Goal: Communication & Community: Answer question/provide support

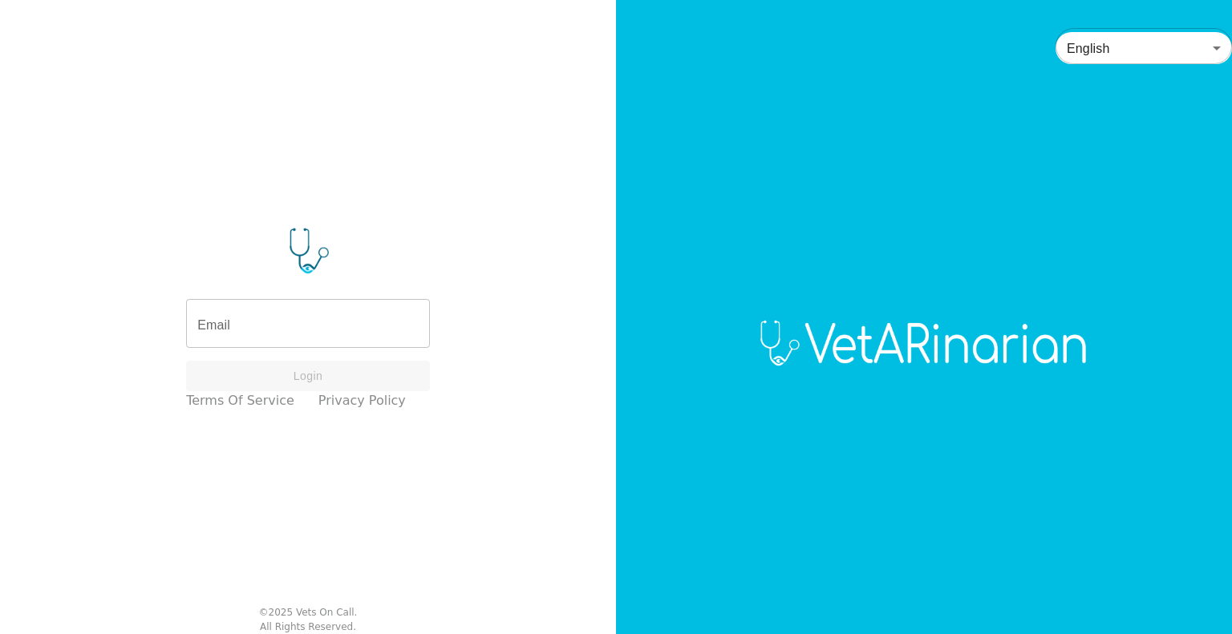
click at [279, 314] on input "Email" at bounding box center [308, 325] width 244 height 45
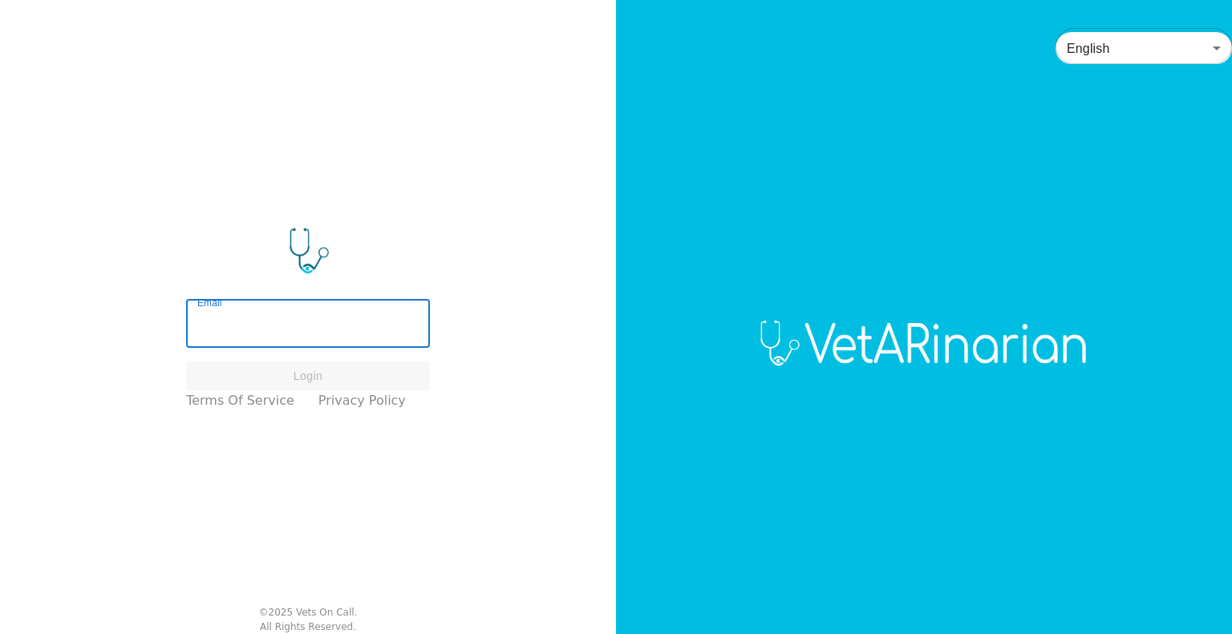
type input "[EMAIL_ADDRESS][DOMAIN_NAME]"
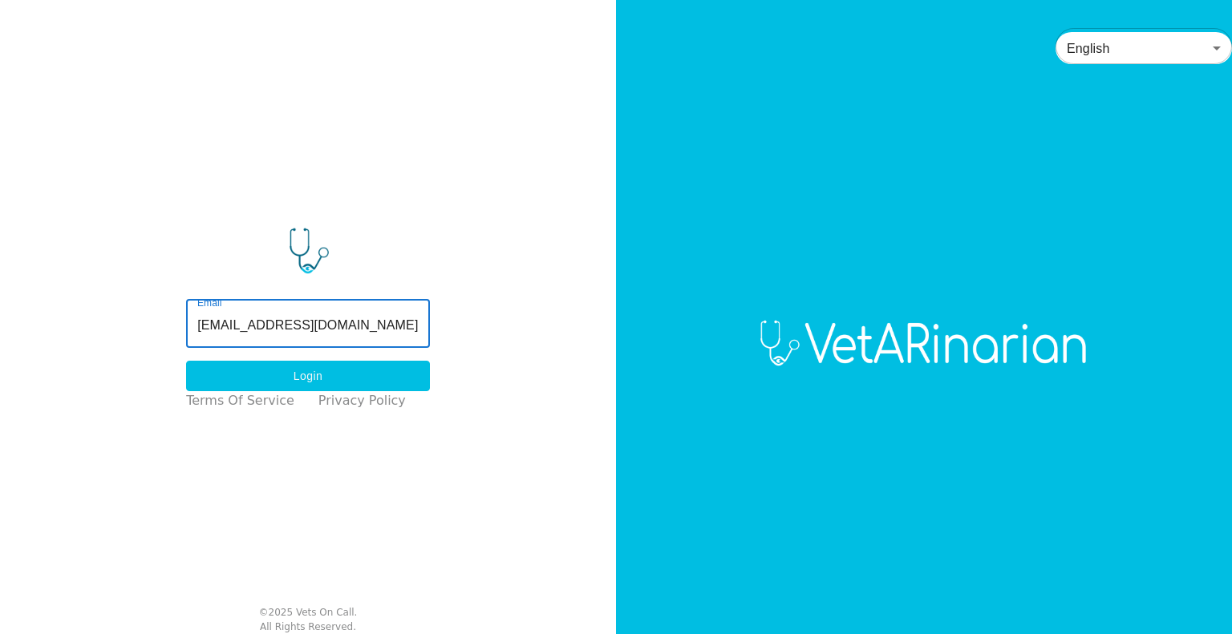
click at [350, 361] on button "Login" at bounding box center [308, 376] width 244 height 31
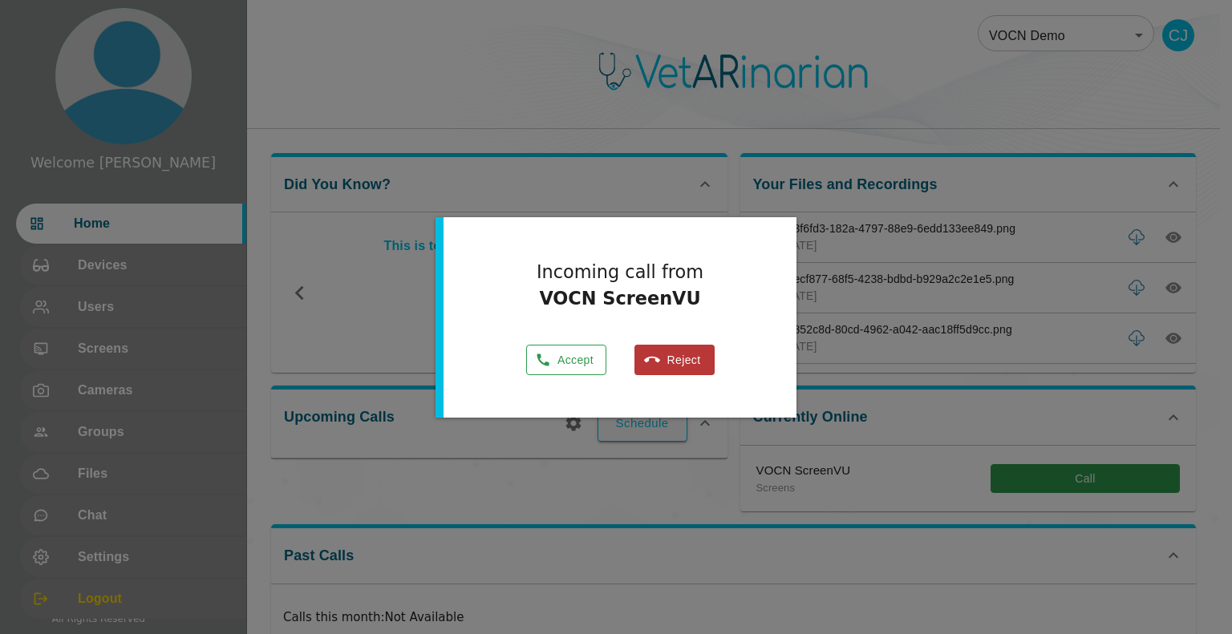
click at [581, 370] on button "Accept" at bounding box center [566, 360] width 80 height 31
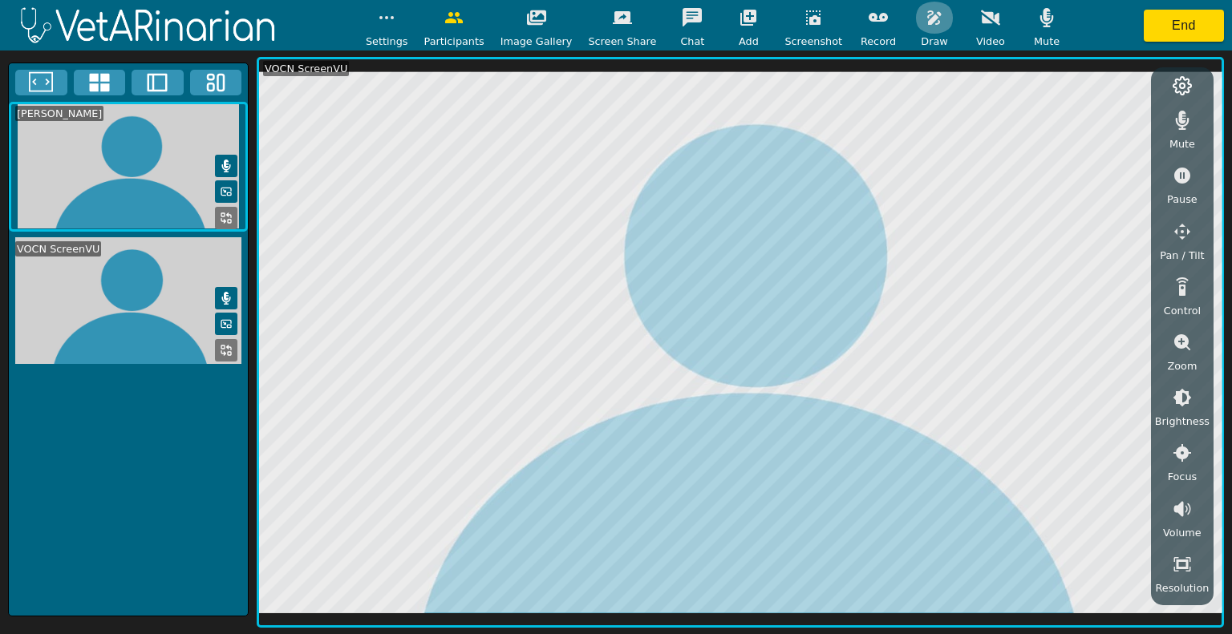
click at [925, 9] on icon "button" at bounding box center [934, 17] width 19 height 19
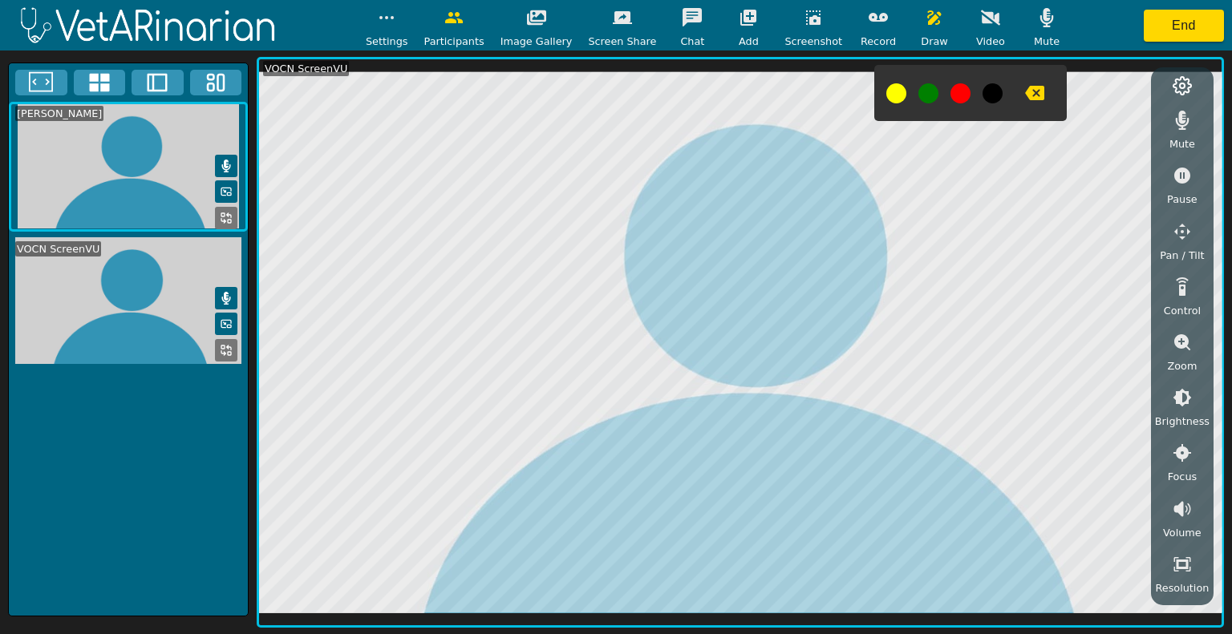
click at [874, 103] on div at bounding box center [970, 93] width 192 height 56
click at [1030, 180] on div "Settings Participants Image Gallery Screen Share Chat Add Screenshot Record Dra…" at bounding box center [616, 317] width 1232 height 634
click at [1025, 95] on icon "button" at bounding box center [1034, 92] width 19 height 19
click at [804, 19] on icon "button" at bounding box center [813, 17] width 19 height 19
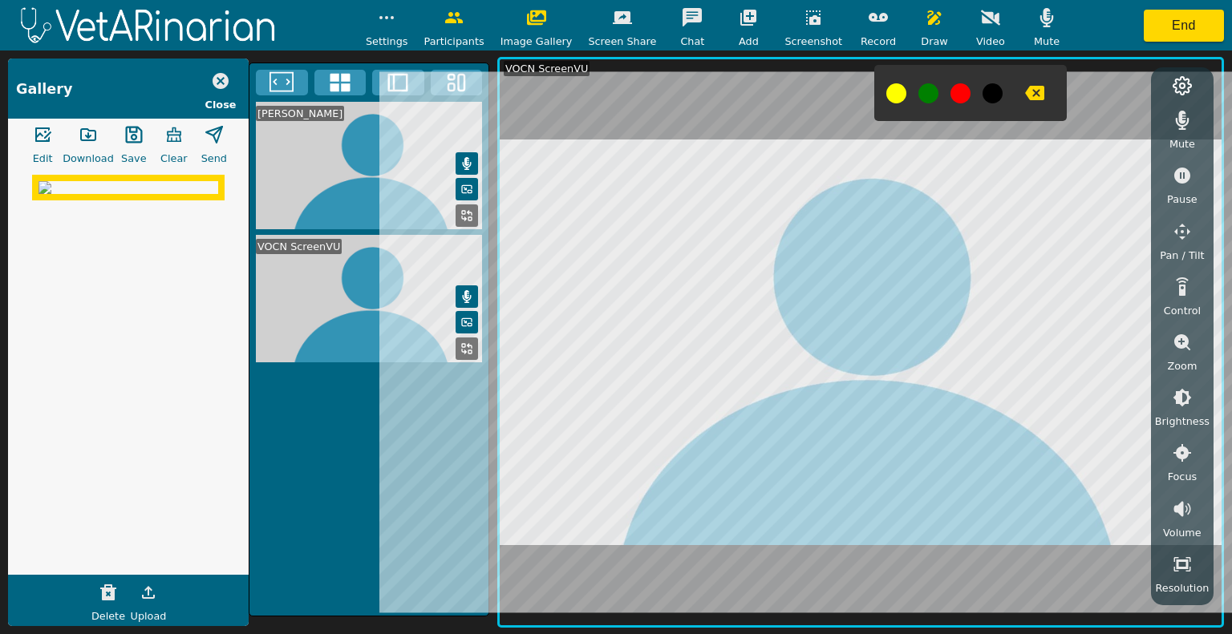
click at [131, 136] on icon "button" at bounding box center [133, 134] width 19 height 19
click at [222, 84] on icon "button" at bounding box center [221, 81] width 16 height 16
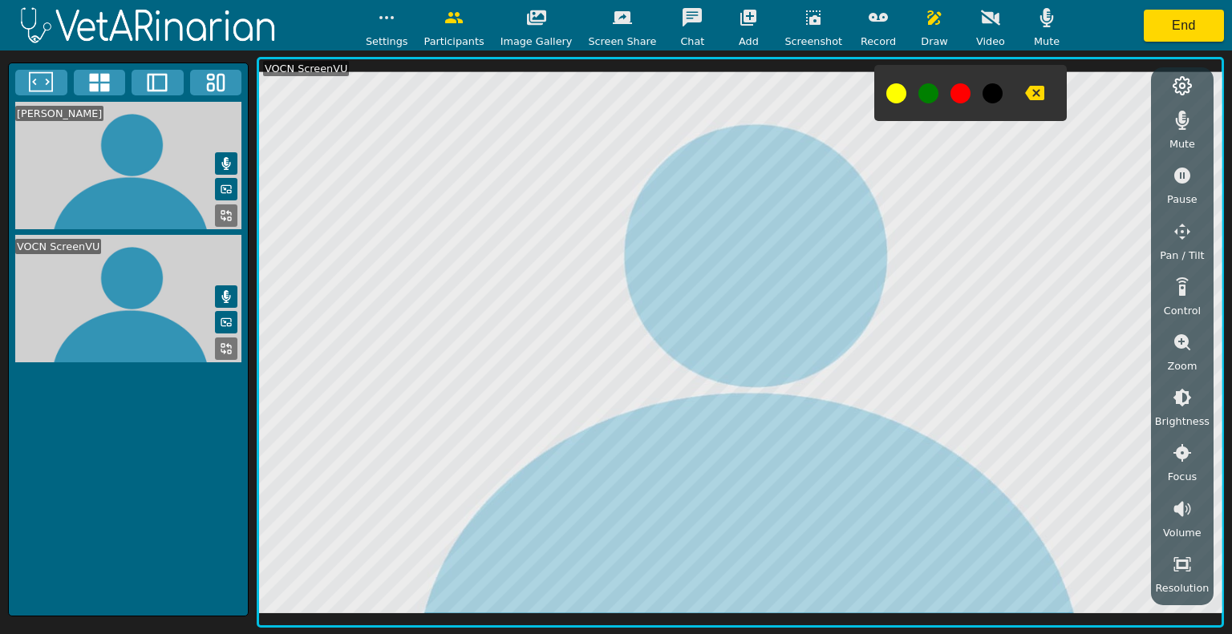
click at [804, 14] on icon "button" at bounding box center [813, 17] width 19 height 19
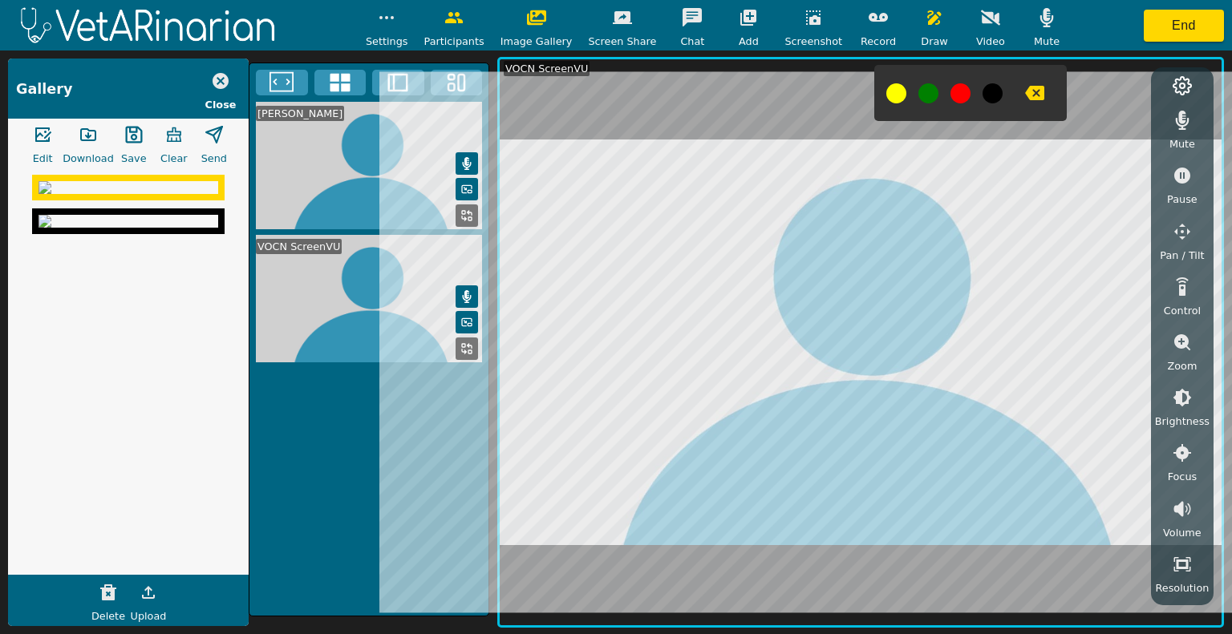
click at [804, 14] on icon "button" at bounding box center [813, 17] width 19 height 19
click at [83, 129] on icon "button" at bounding box center [88, 134] width 14 height 11
click at [217, 84] on icon "button" at bounding box center [220, 80] width 19 height 19
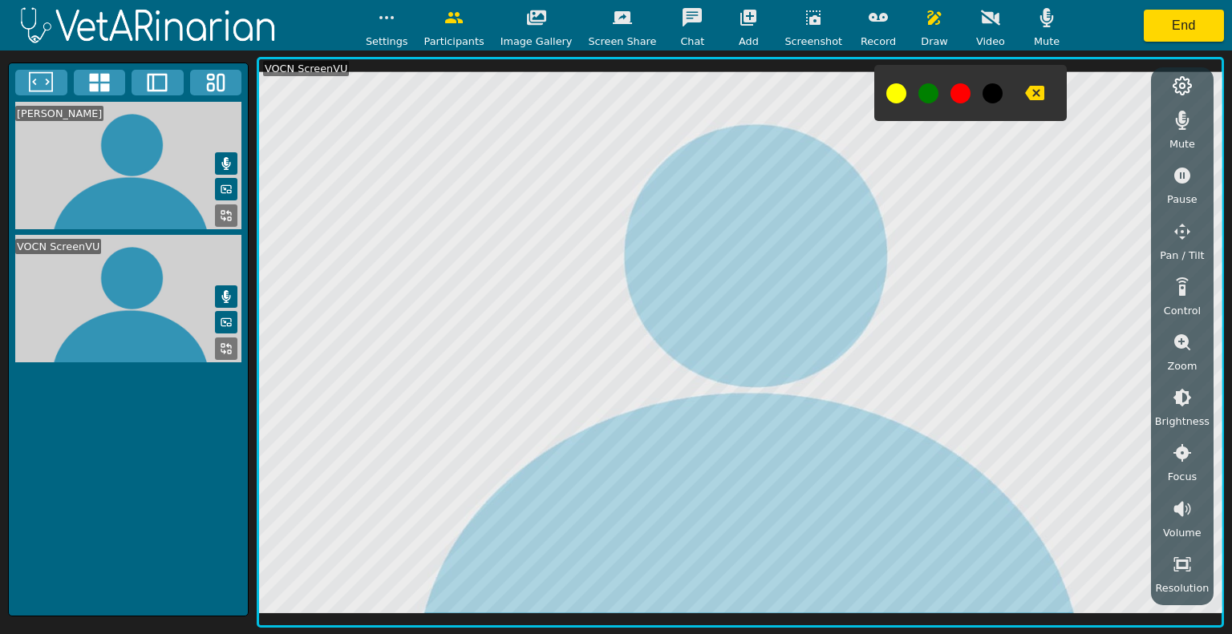
click at [806, 18] on icon "button" at bounding box center [813, 17] width 14 height 14
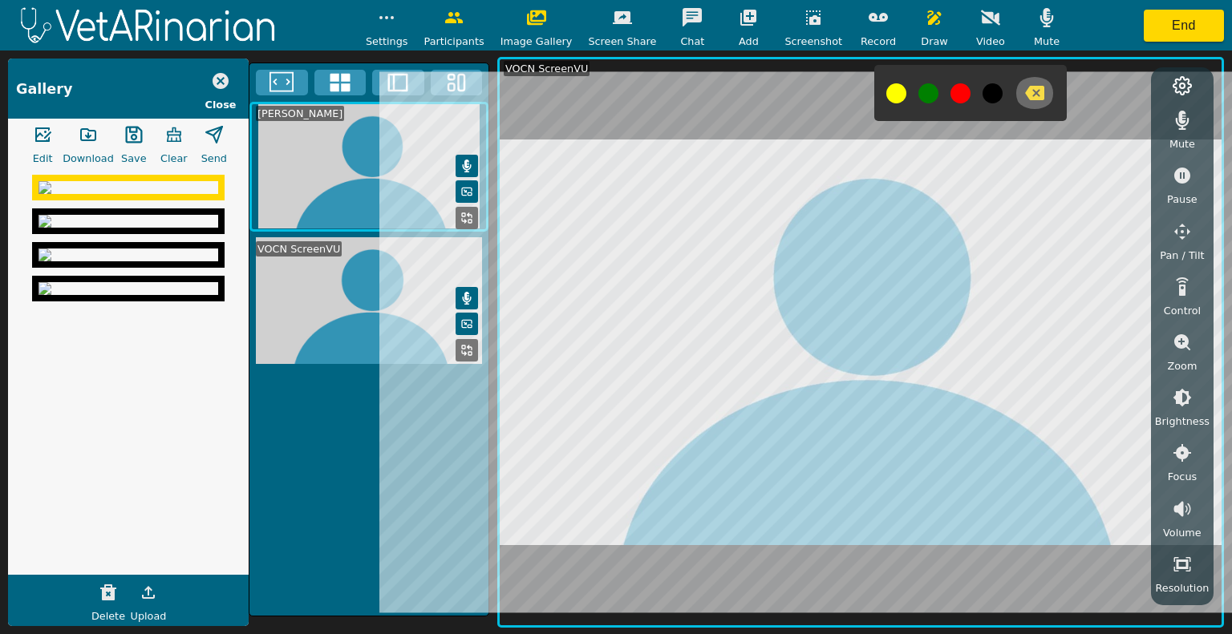
click at [1025, 100] on icon "button" at bounding box center [1034, 92] width 19 height 19
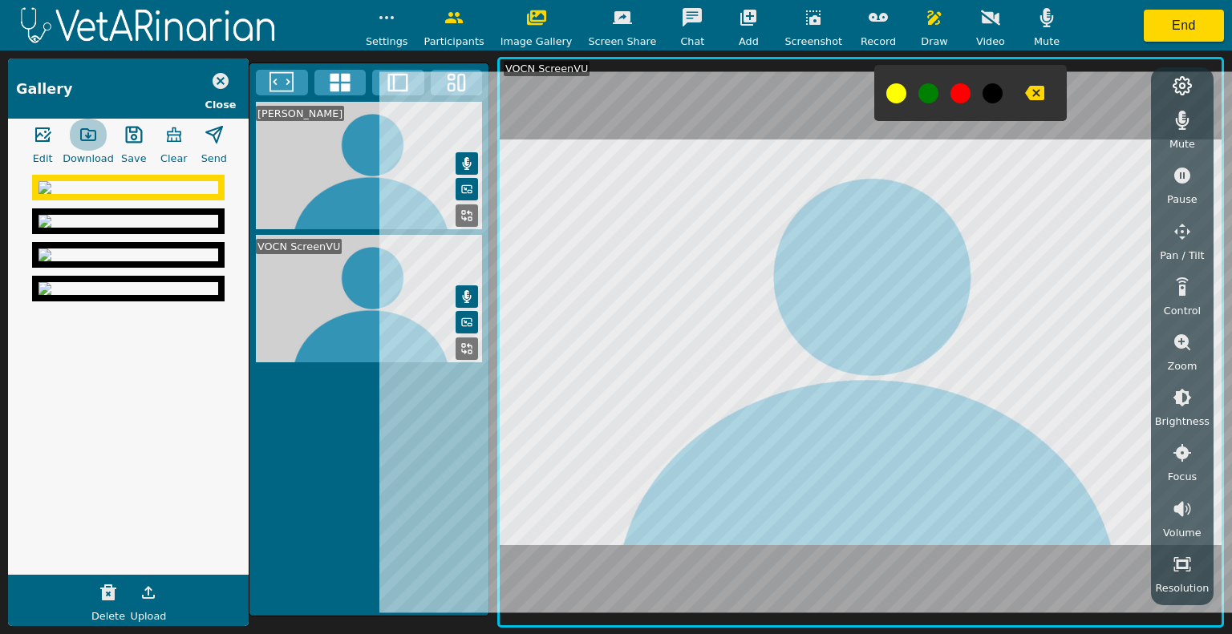
click at [92, 134] on icon "button" at bounding box center [88, 134] width 19 height 19
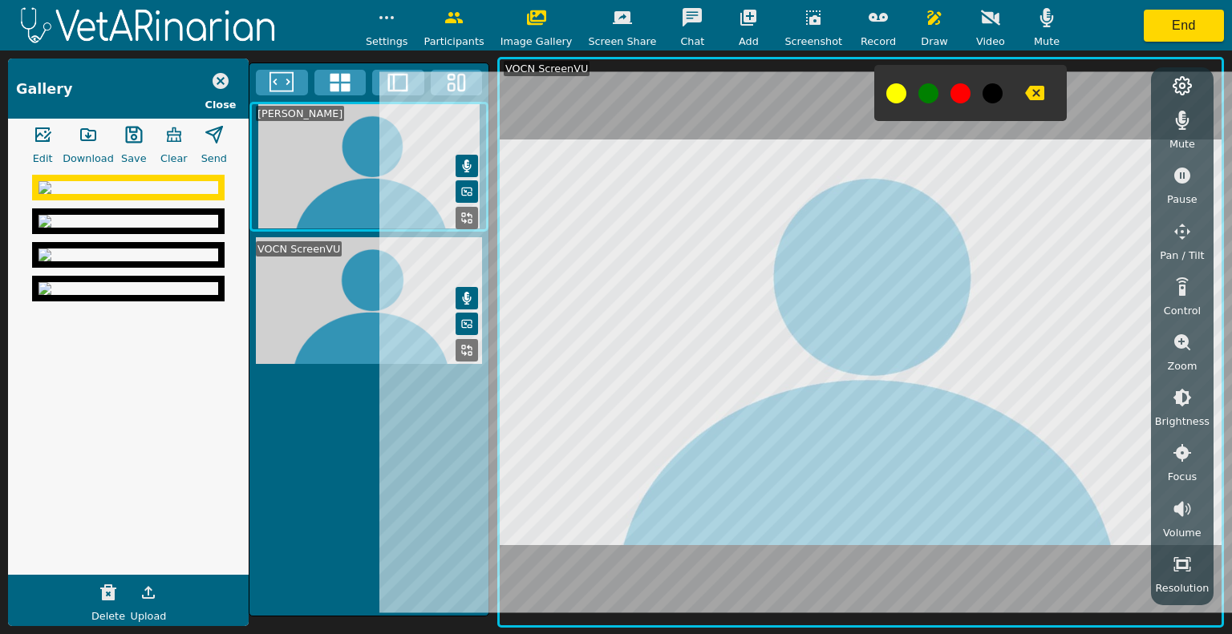
click at [228, 74] on icon "button" at bounding box center [220, 80] width 19 height 19
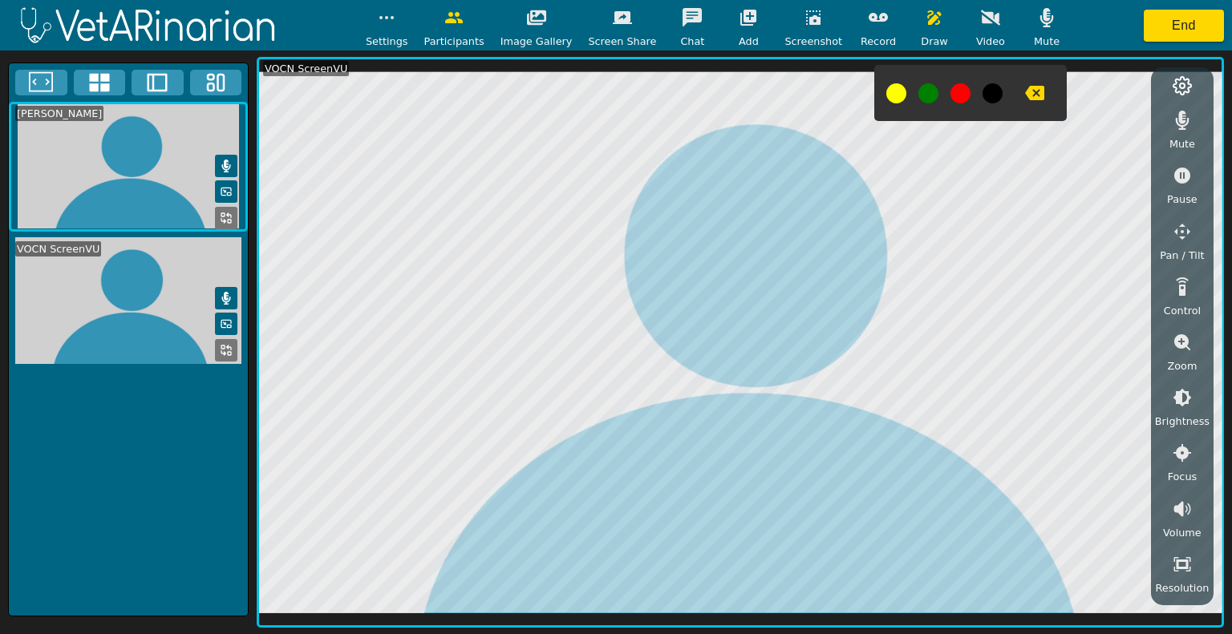
click at [1015, 105] on button "button" at bounding box center [1035, 93] width 40 height 32
click at [1028, 92] on button "button" at bounding box center [1035, 93] width 40 height 32
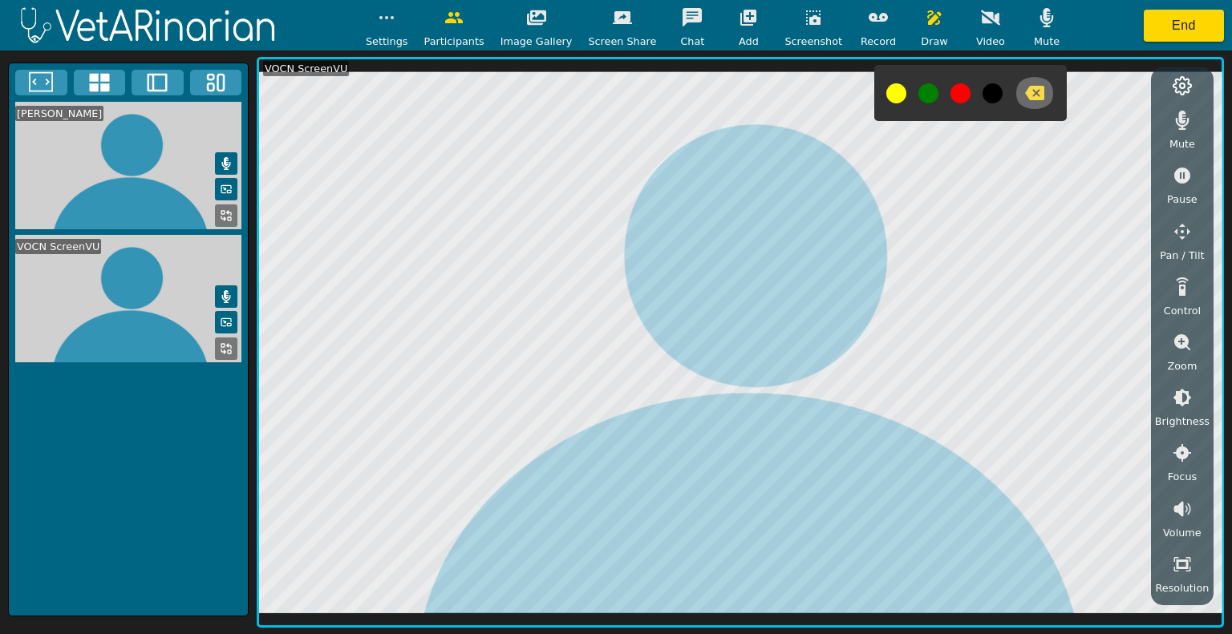
click at [1025, 87] on icon "button" at bounding box center [1034, 93] width 19 height 14
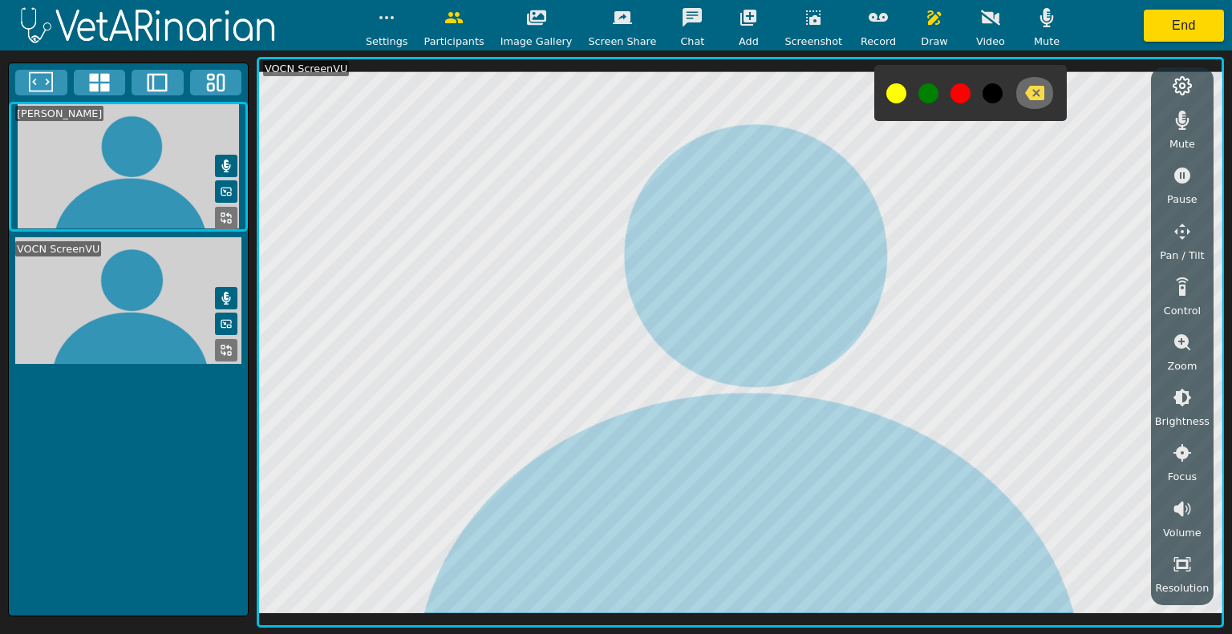
click at [1029, 86] on button "button" at bounding box center [1035, 93] width 40 height 32
click at [806, 25] on icon "button" at bounding box center [813, 17] width 14 height 14
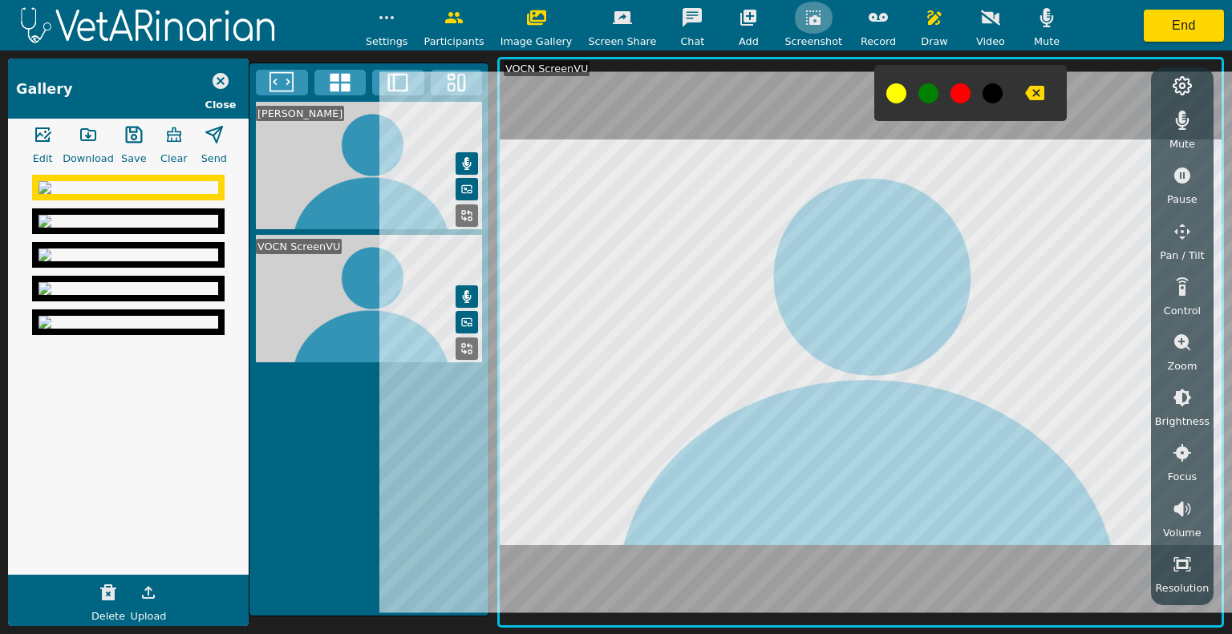
click at [806, 16] on icon "button" at bounding box center [813, 17] width 14 height 14
click at [1025, 91] on icon "button" at bounding box center [1034, 93] width 19 height 14
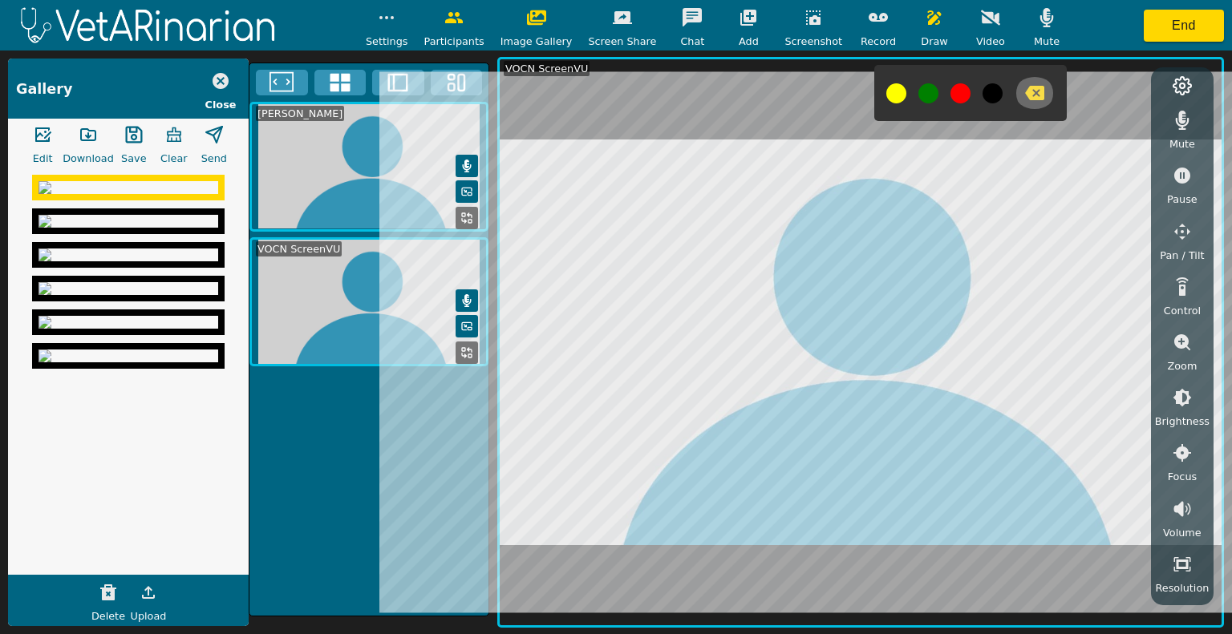
click at [1025, 92] on icon "button" at bounding box center [1034, 92] width 19 height 19
click at [925, 11] on icon "button" at bounding box center [934, 17] width 19 height 19
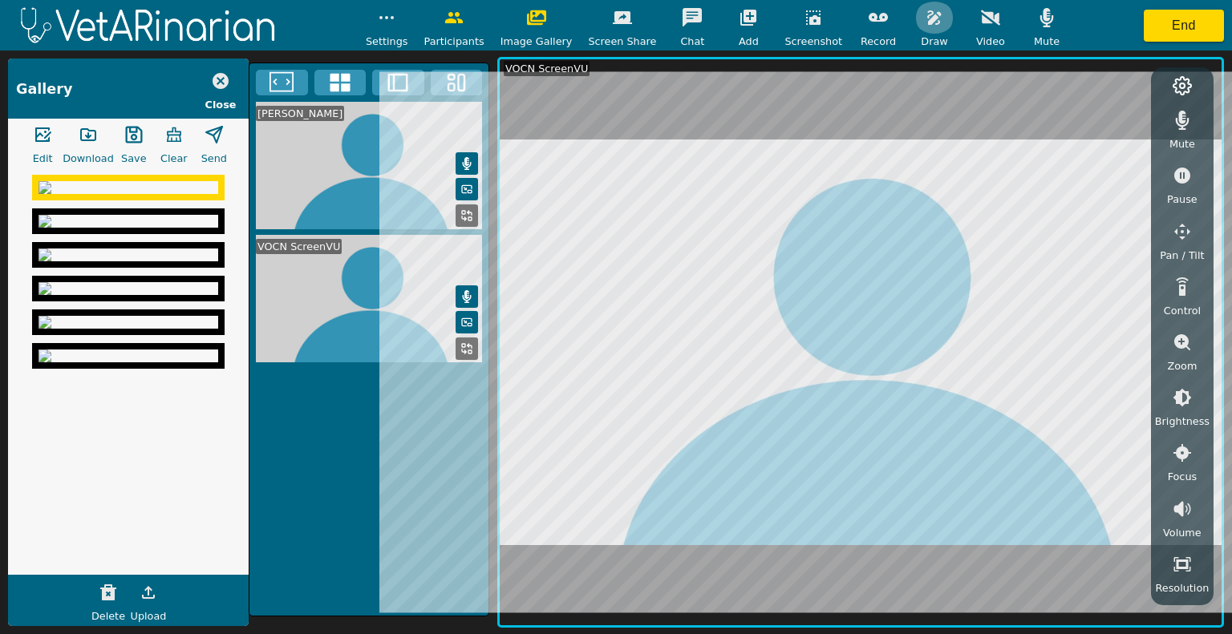
click at [925, 25] on icon "button" at bounding box center [934, 17] width 19 height 19
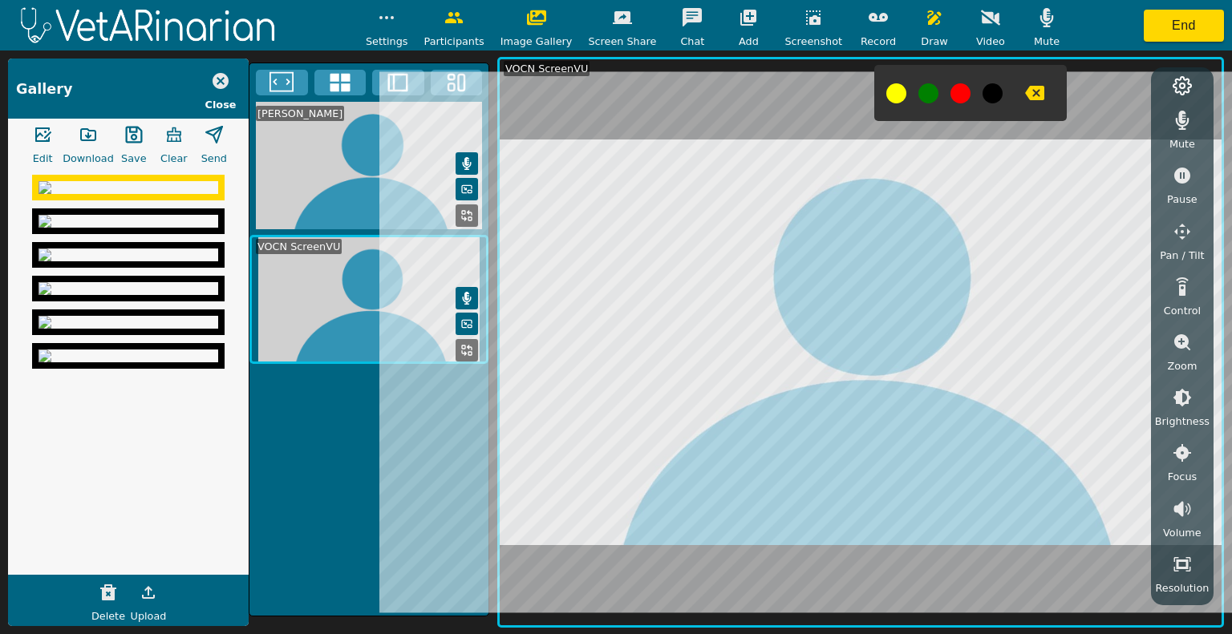
click at [1025, 90] on icon "button" at bounding box center [1034, 92] width 19 height 19
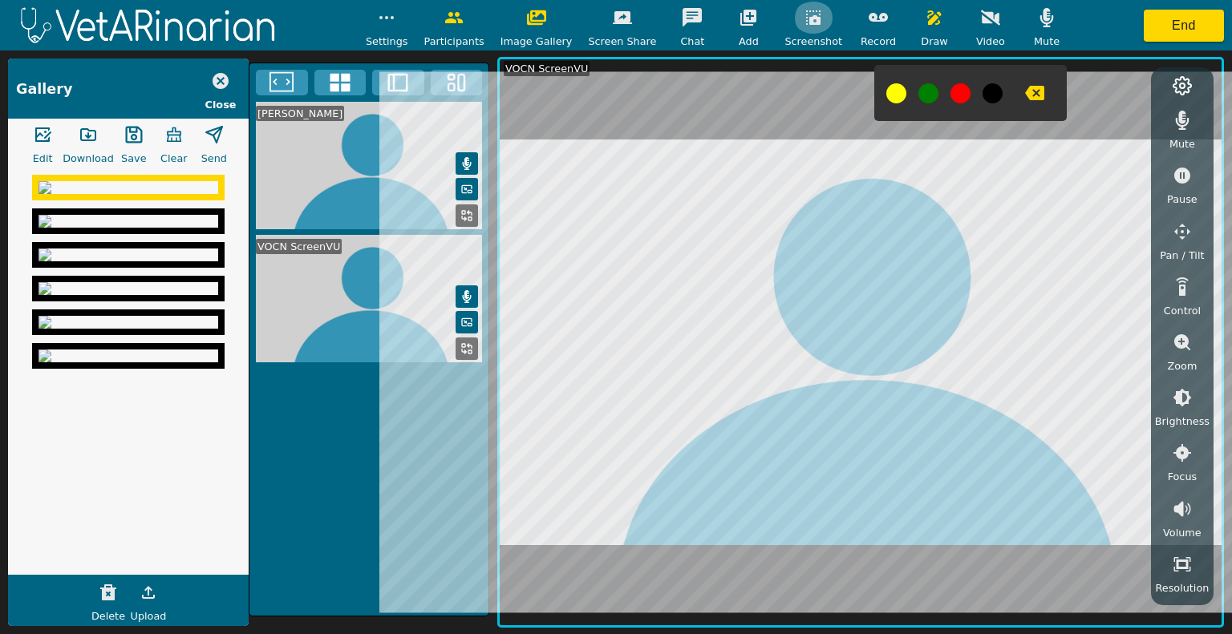
click at [806, 22] on icon "button" at bounding box center [813, 17] width 14 height 14
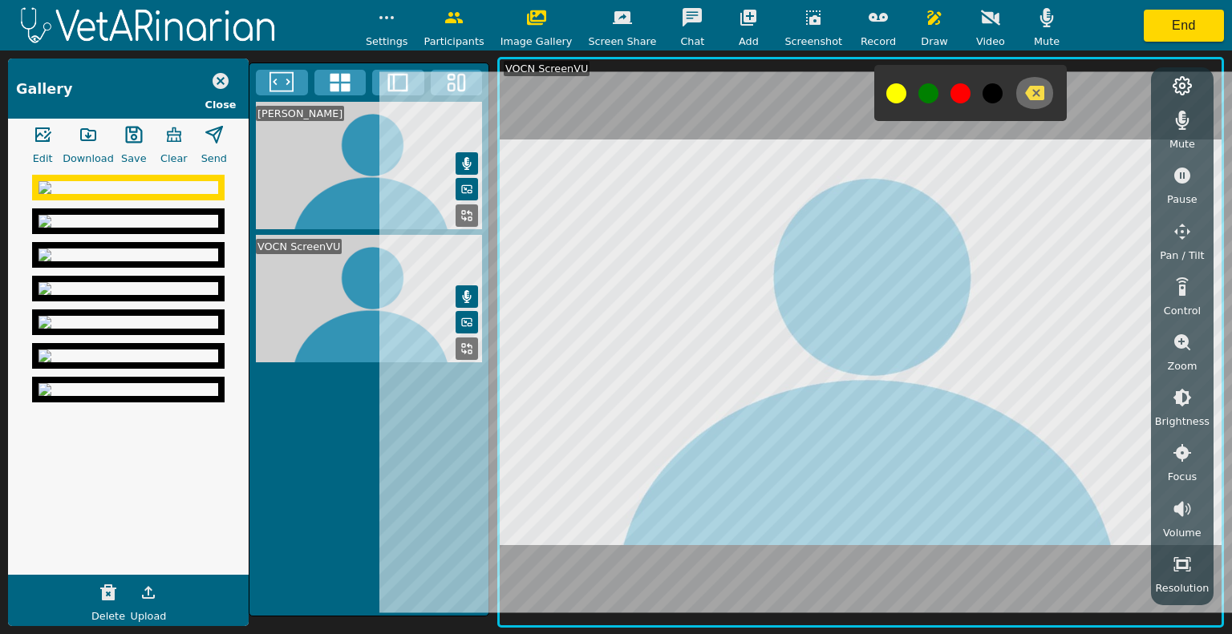
click at [1025, 89] on icon "button" at bounding box center [1034, 93] width 19 height 14
click at [1025, 91] on icon "button" at bounding box center [1034, 93] width 19 height 14
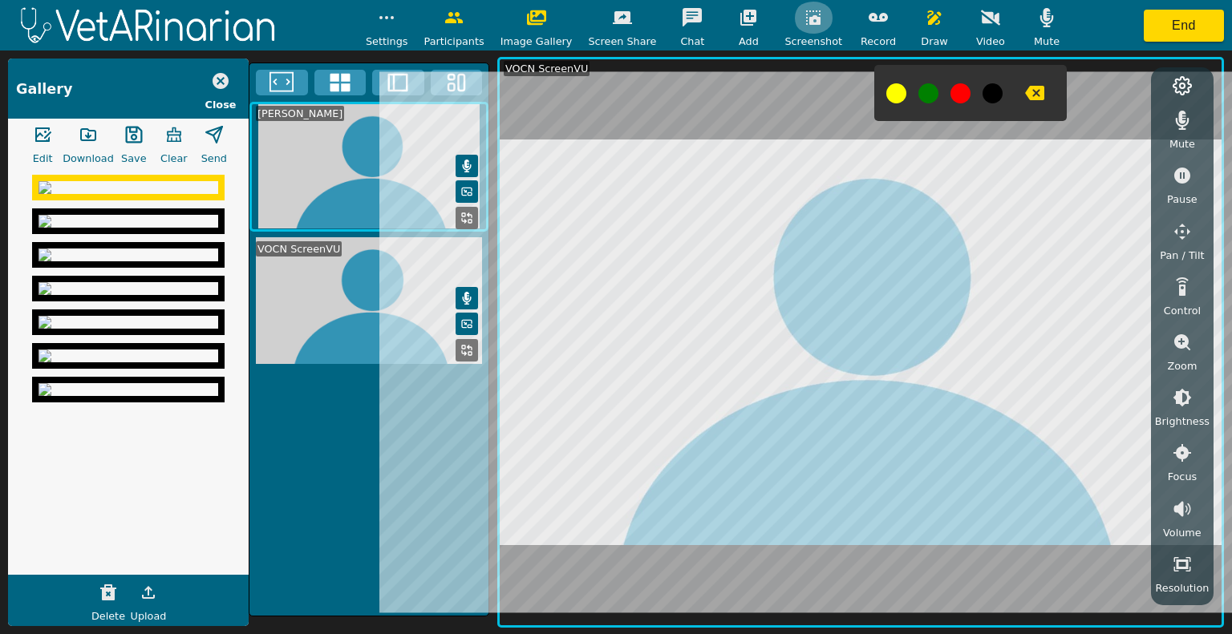
click at [804, 22] on icon "button" at bounding box center [813, 17] width 19 height 19
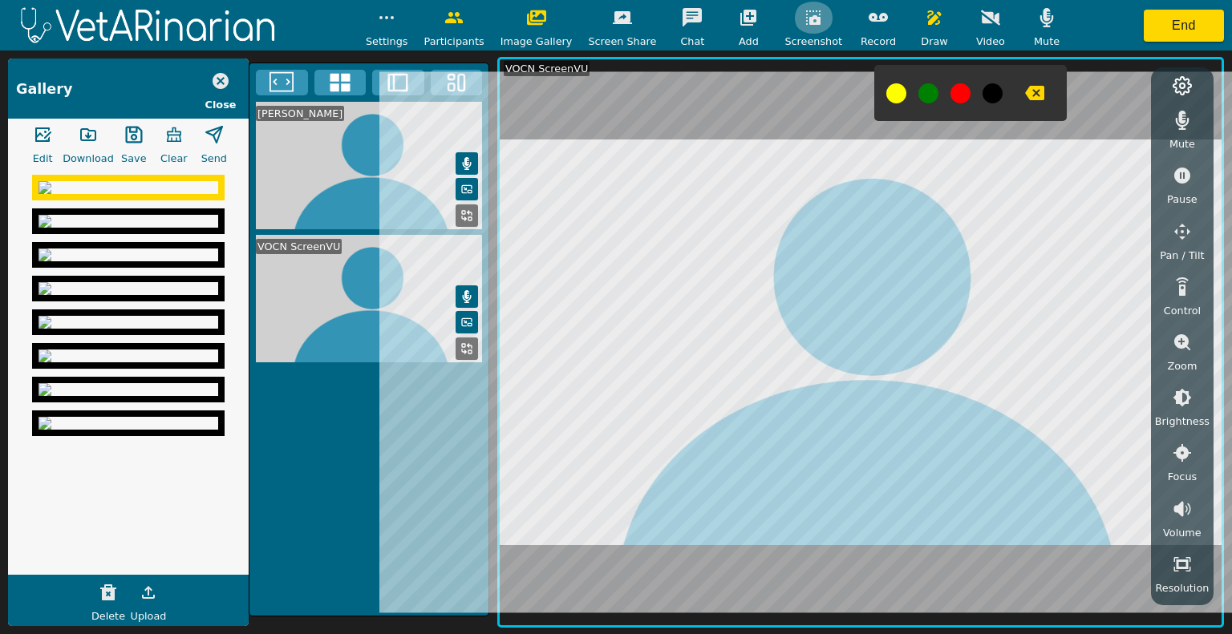
click at [806, 22] on icon "button" at bounding box center [813, 17] width 14 height 14
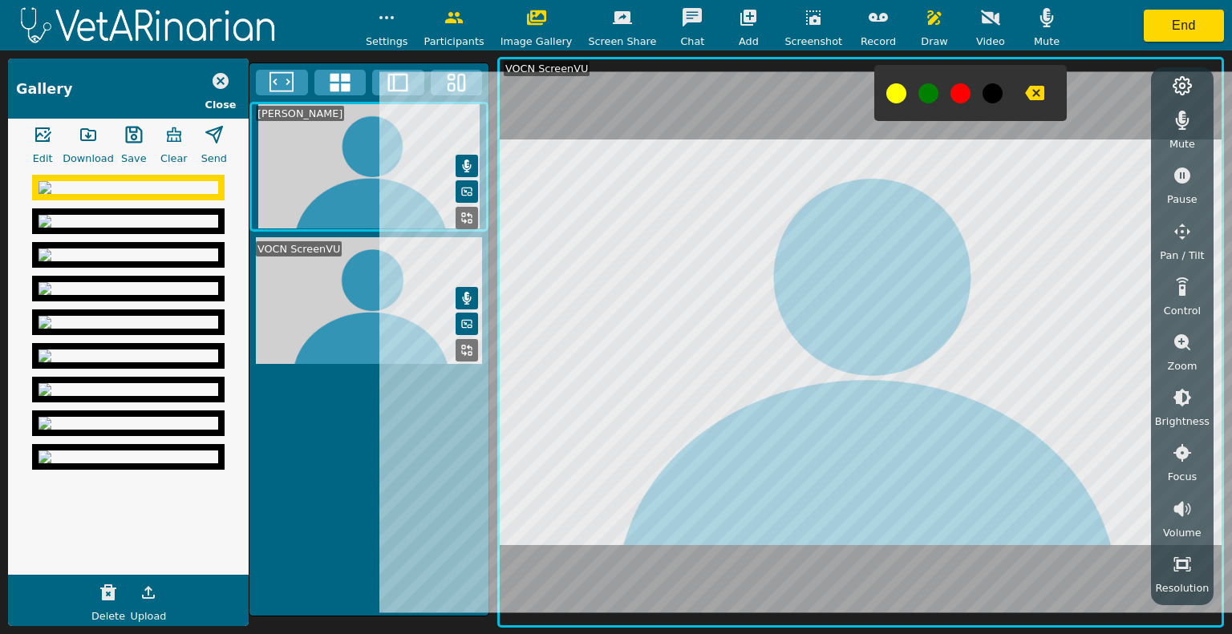
click at [1025, 94] on icon "button" at bounding box center [1034, 93] width 19 height 14
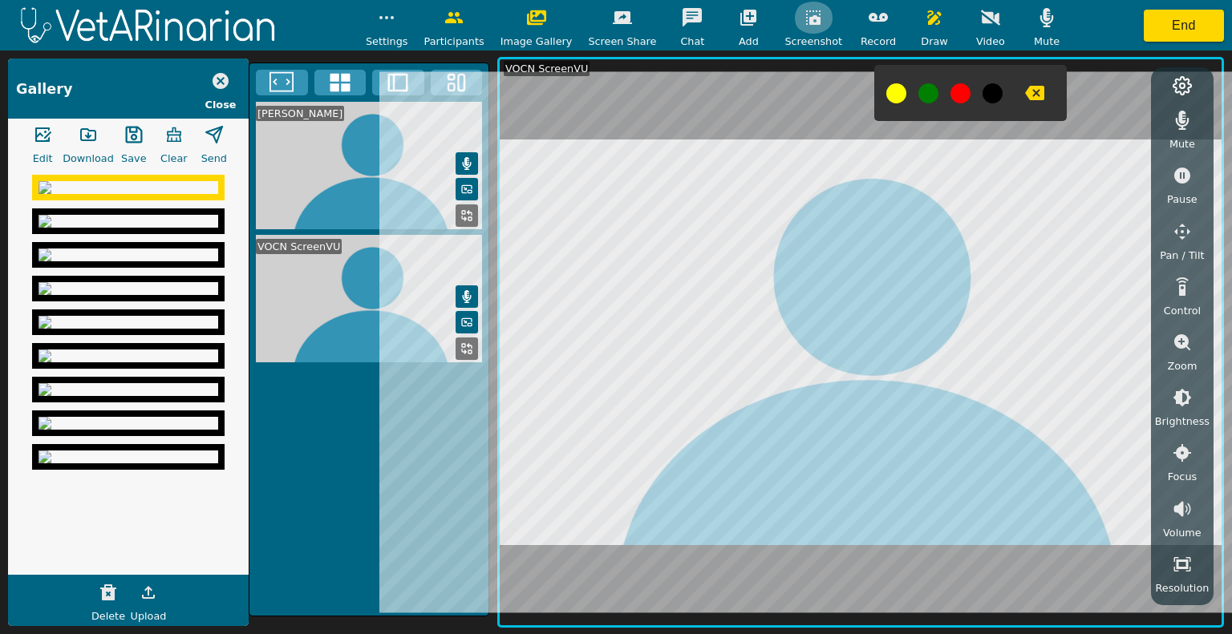
click at [796, 28] on button "button" at bounding box center [813, 18] width 40 height 32
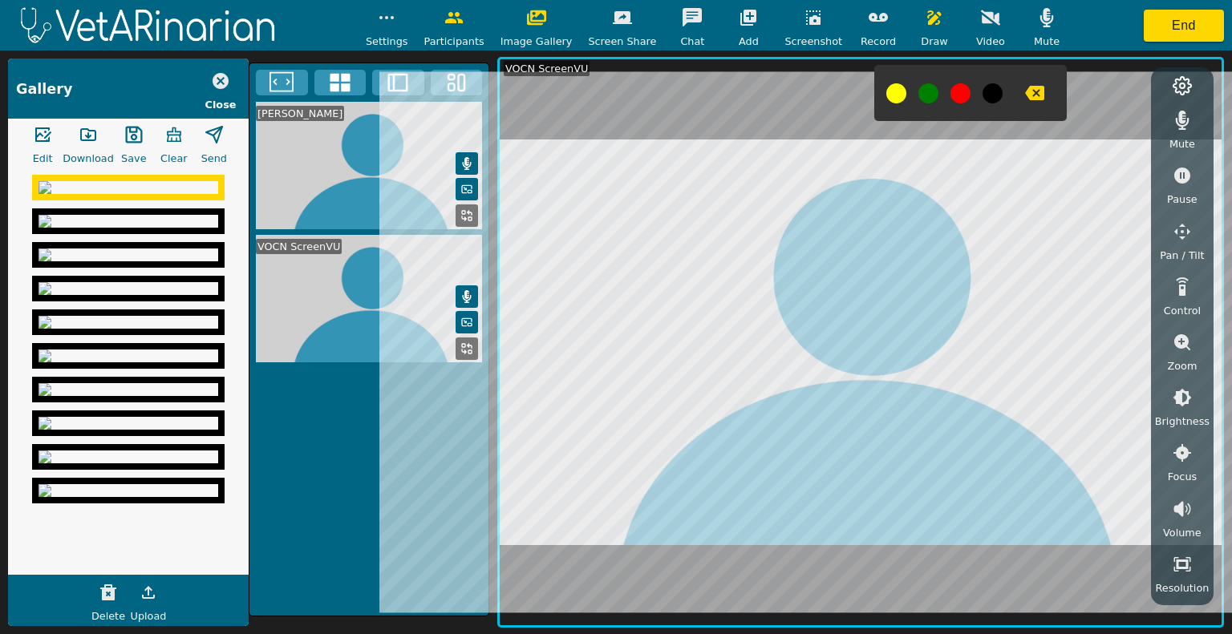
click at [133, 261] on img at bounding box center [128, 255] width 180 height 13
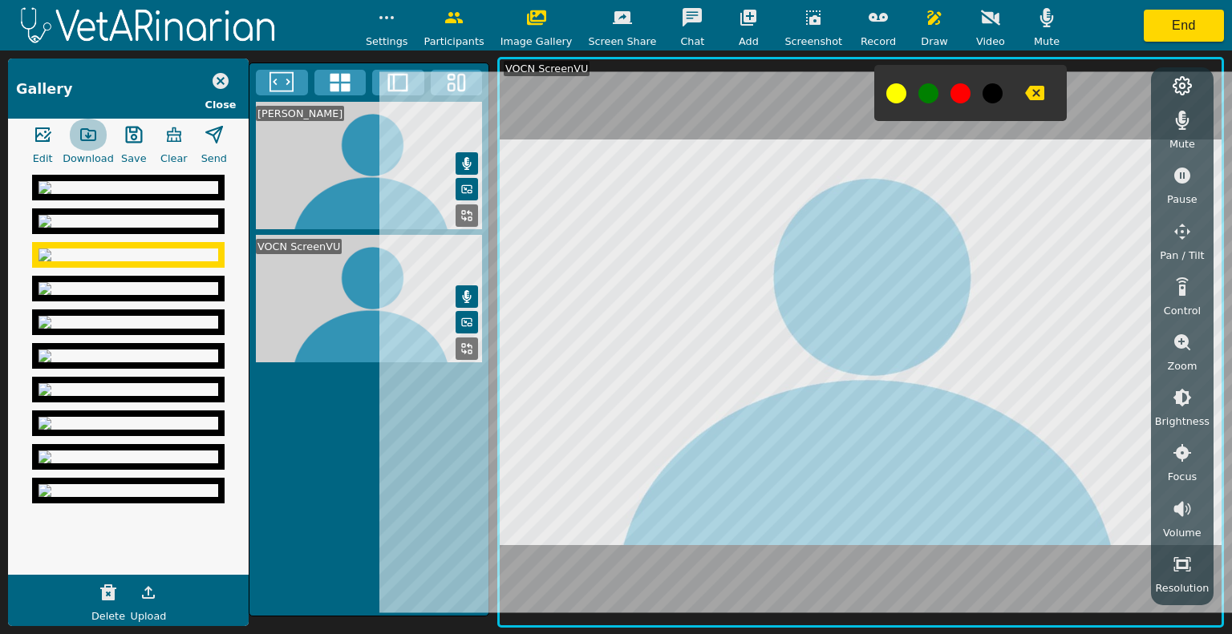
click at [88, 140] on icon "button" at bounding box center [88, 134] width 19 height 19
click at [120, 295] on img at bounding box center [128, 288] width 180 height 13
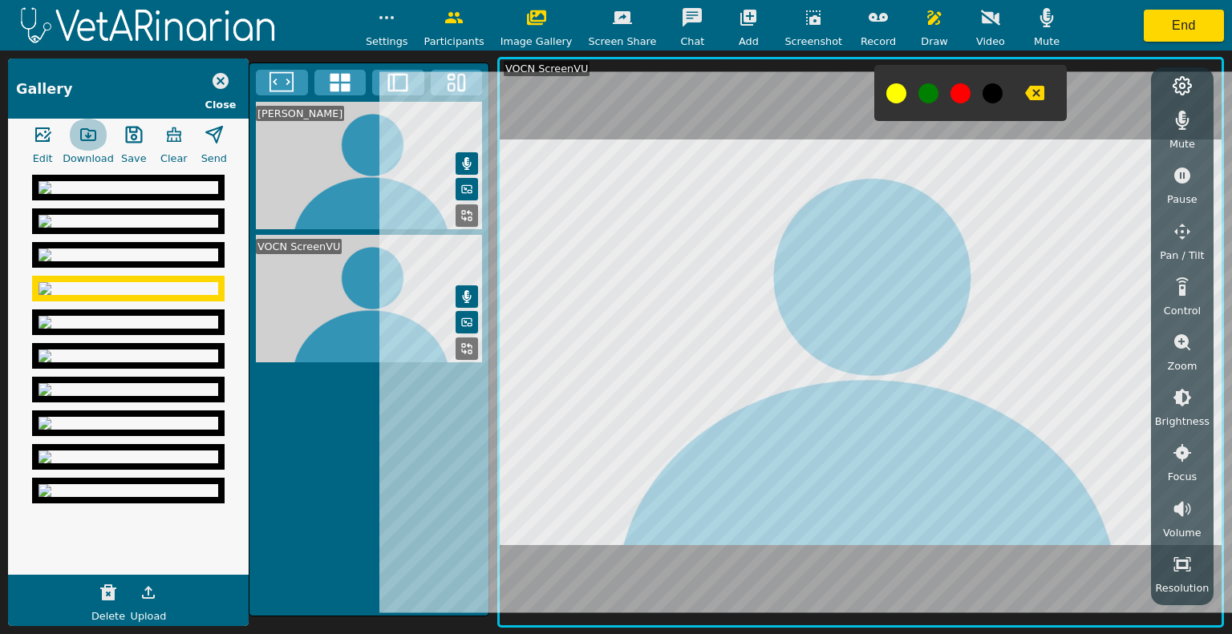
click at [86, 137] on icon "button" at bounding box center [88, 134] width 19 height 19
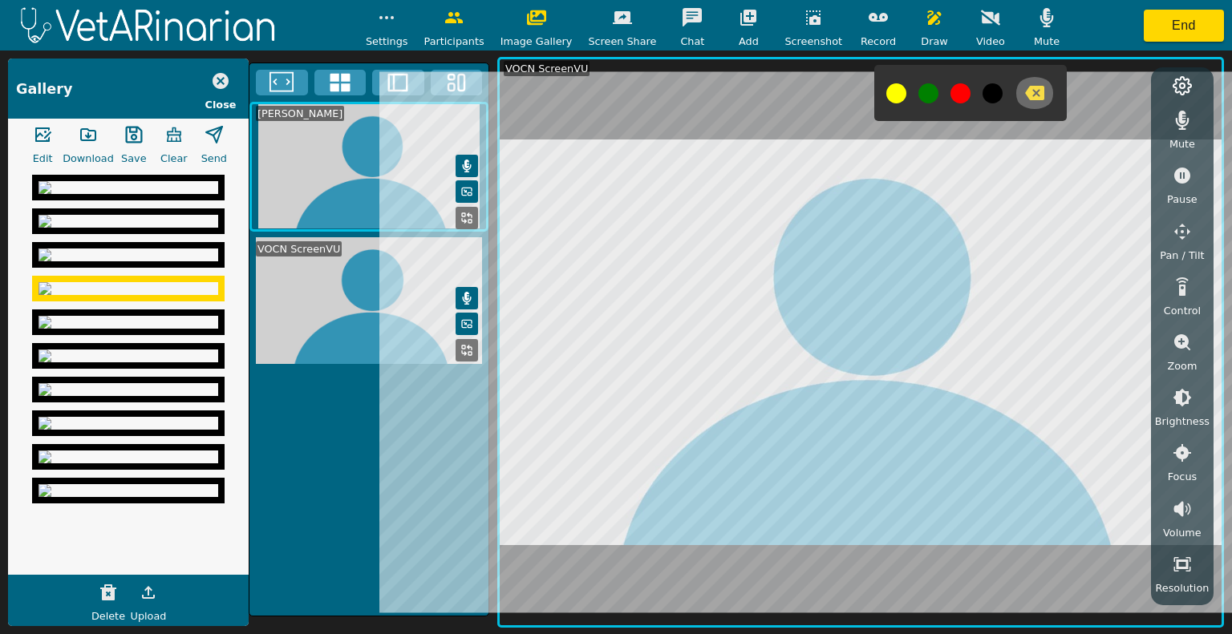
click at [1025, 99] on icon "button" at bounding box center [1034, 93] width 19 height 14
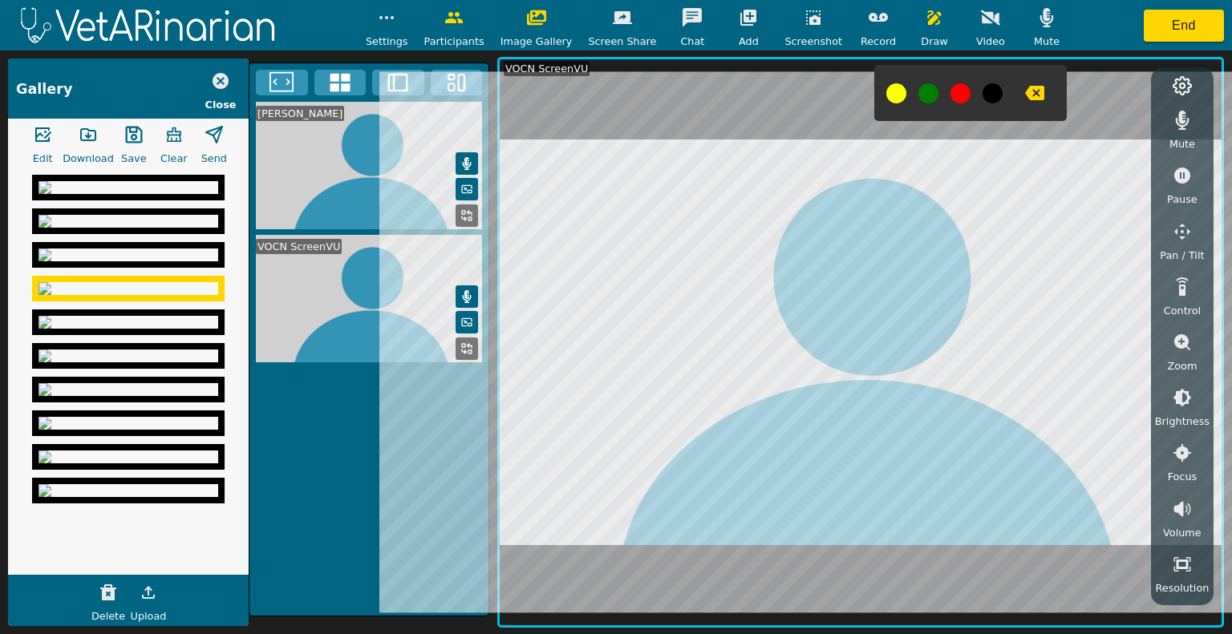
scroll to position [0, 0]
click at [117, 194] on img at bounding box center [128, 187] width 180 height 13
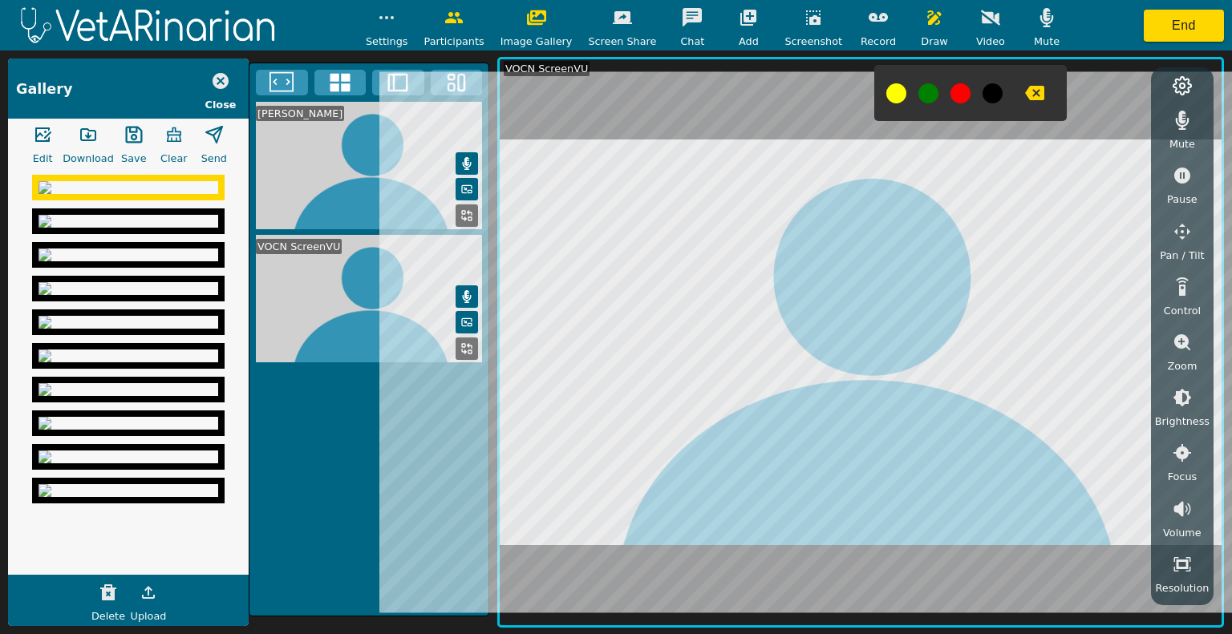
click at [87, 136] on icon "button" at bounding box center [88, 134] width 14 height 11
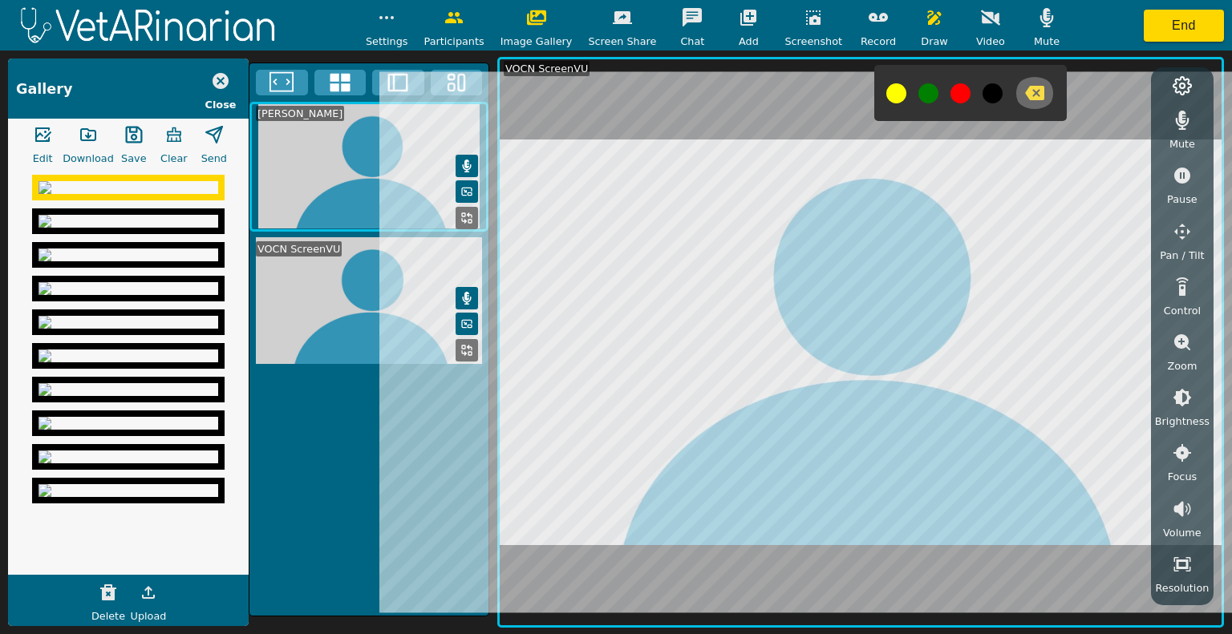
click at [1025, 83] on icon "button" at bounding box center [1034, 92] width 19 height 19
click at [806, 18] on icon "button" at bounding box center [813, 17] width 14 height 14
click at [811, 18] on button "button" at bounding box center [813, 18] width 40 height 32
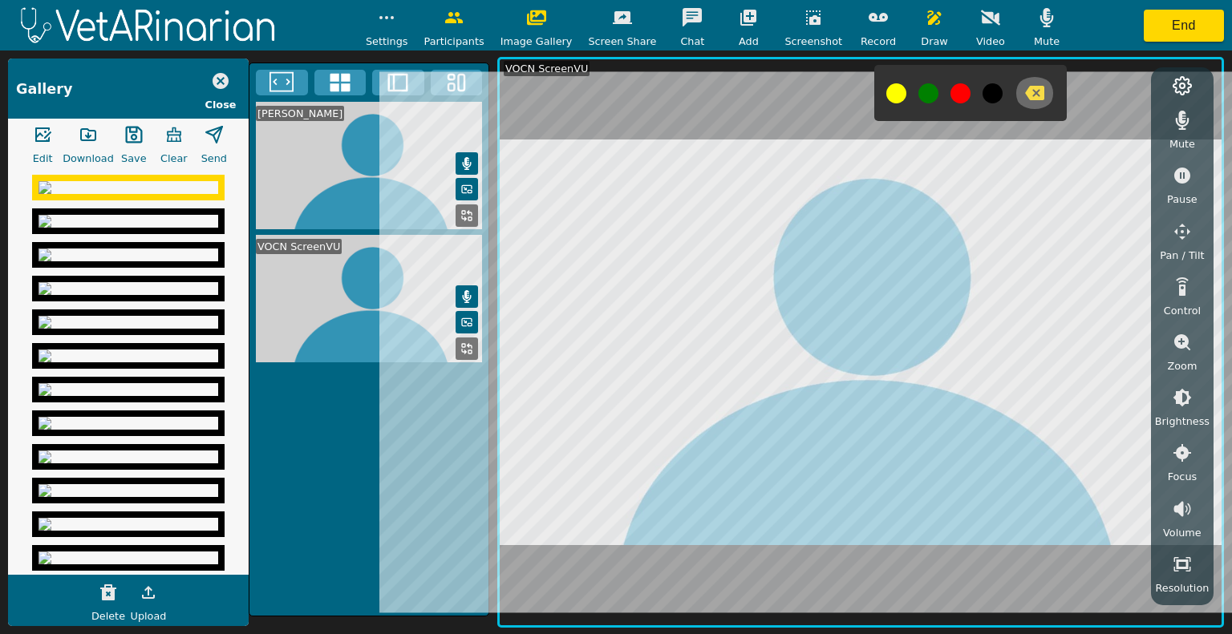
click at [1025, 92] on icon "button" at bounding box center [1034, 93] width 19 height 14
click at [793, 30] on button "button" at bounding box center [813, 18] width 40 height 32
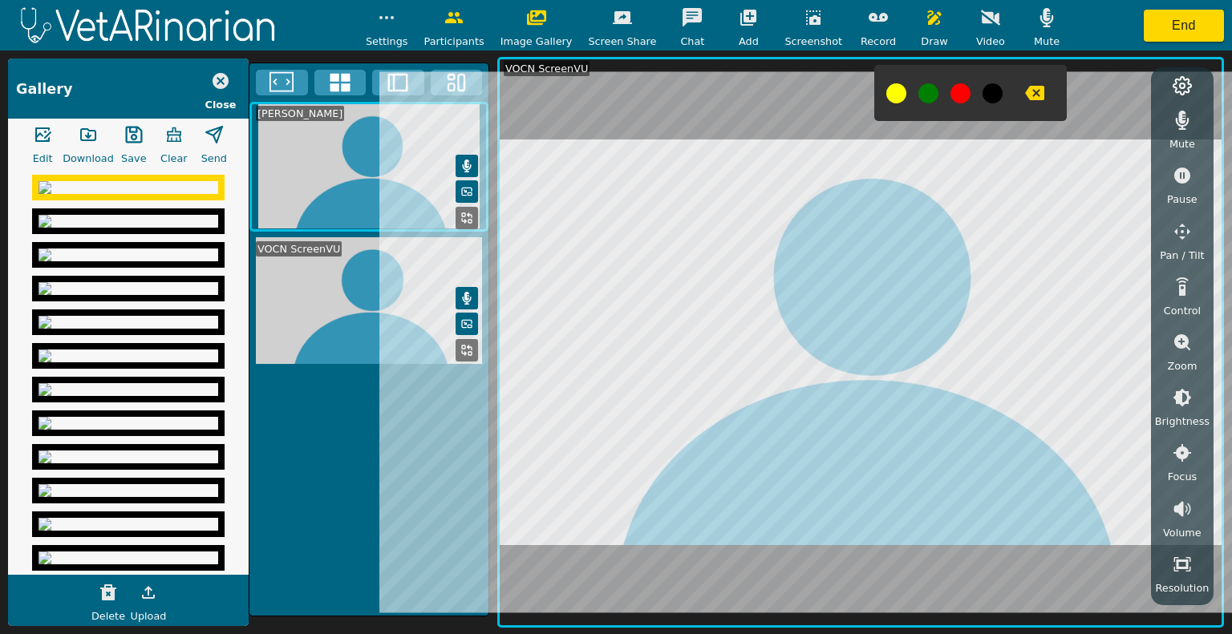
click at [1025, 95] on icon "button" at bounding box center [1034, 93] width 19 height 14
click at [1025, 99] on icon "button" at bounding box center [1034, 93] width 19 height 14
click at [806, 22] on icon "button" at bounding box center [813, 17] width 14 height 14
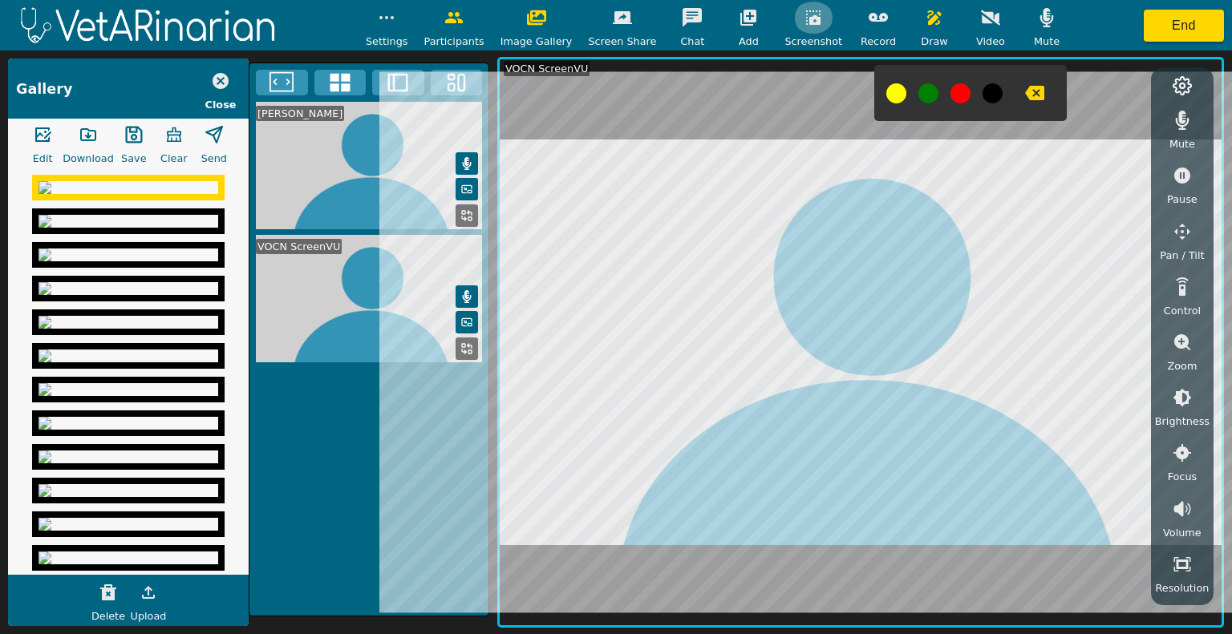
click at [804, 26] on icon "button" at bounding box center [813, 17] width 19 height 19
click at [151, 261] on img at bounding box center [128, 255] width 180 height 13
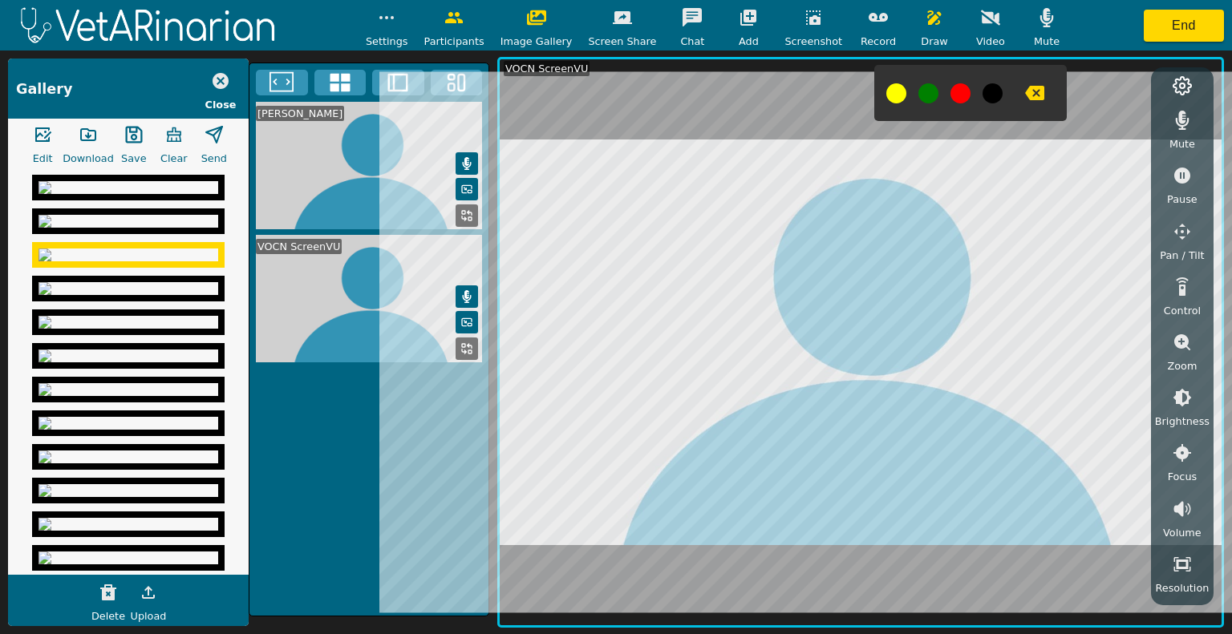
click at [128, 133] on icon "button" at bounding box center [133, 134] width 19 height 19
click at [131, 228] on img at bounding box center [128, 221] width 180 height 13
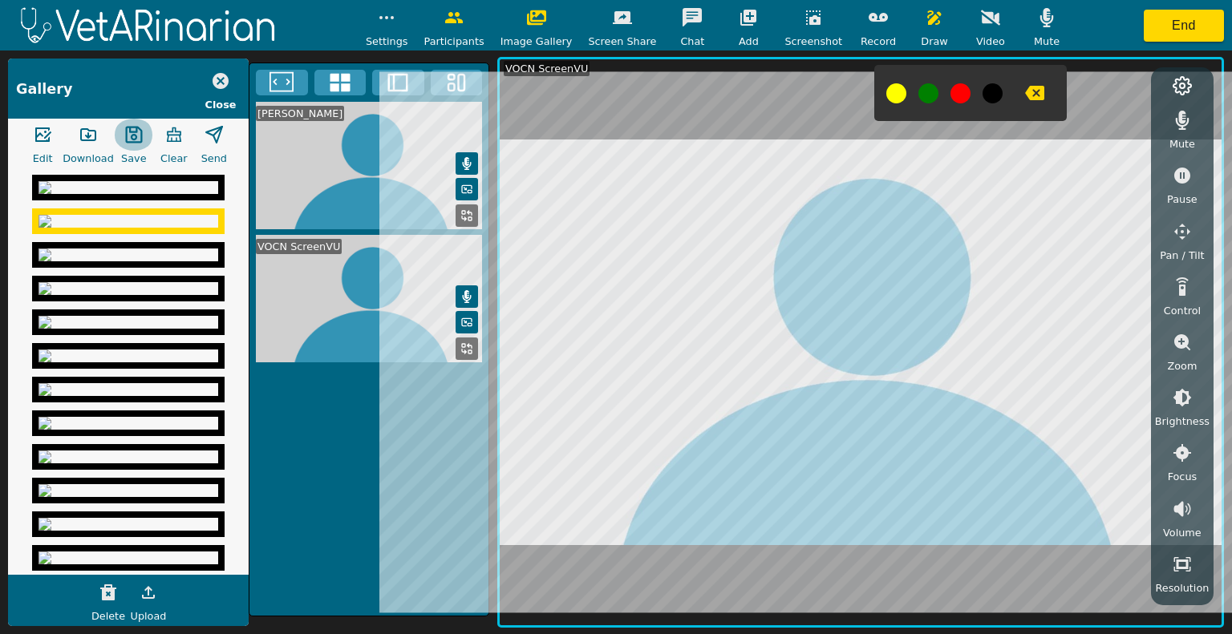
click at [130, 135] on icon "button" at bounding box center [133, 135] width 17 height 17
click at [149, 194] on img at bounding box center [128, 187] width 180 height 13
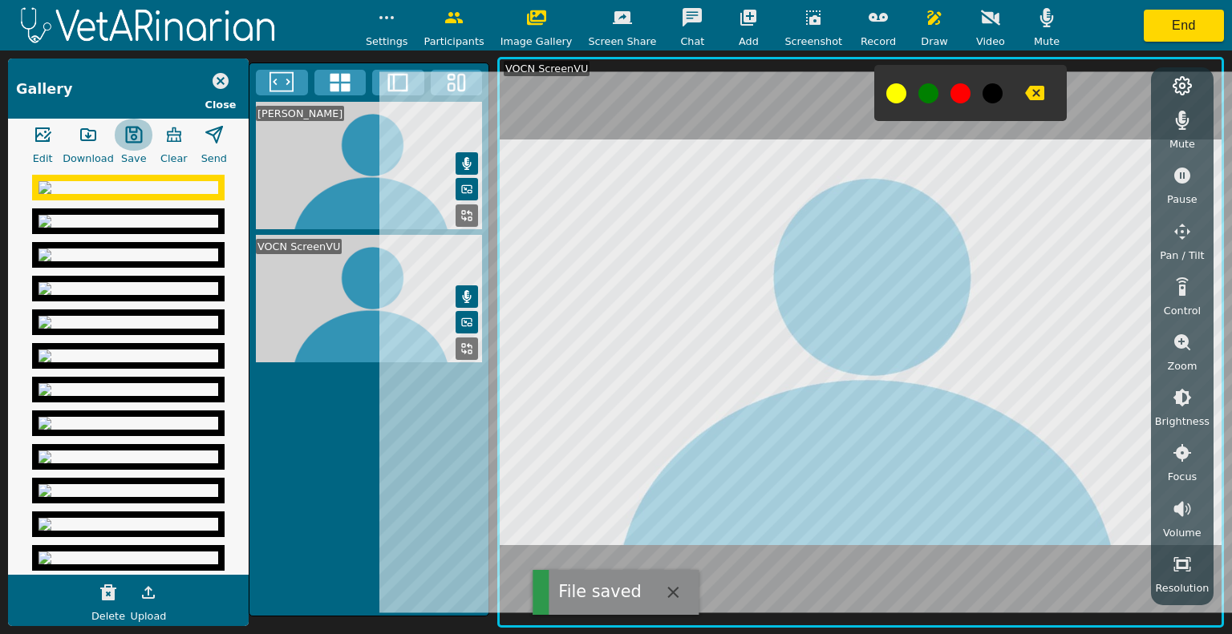
click at [126, 132] on icon "button" at bounding box center [133, 134] width 19 height 19
click at [149, 261] on img at bounding box center [128, 255] width 180 height 13
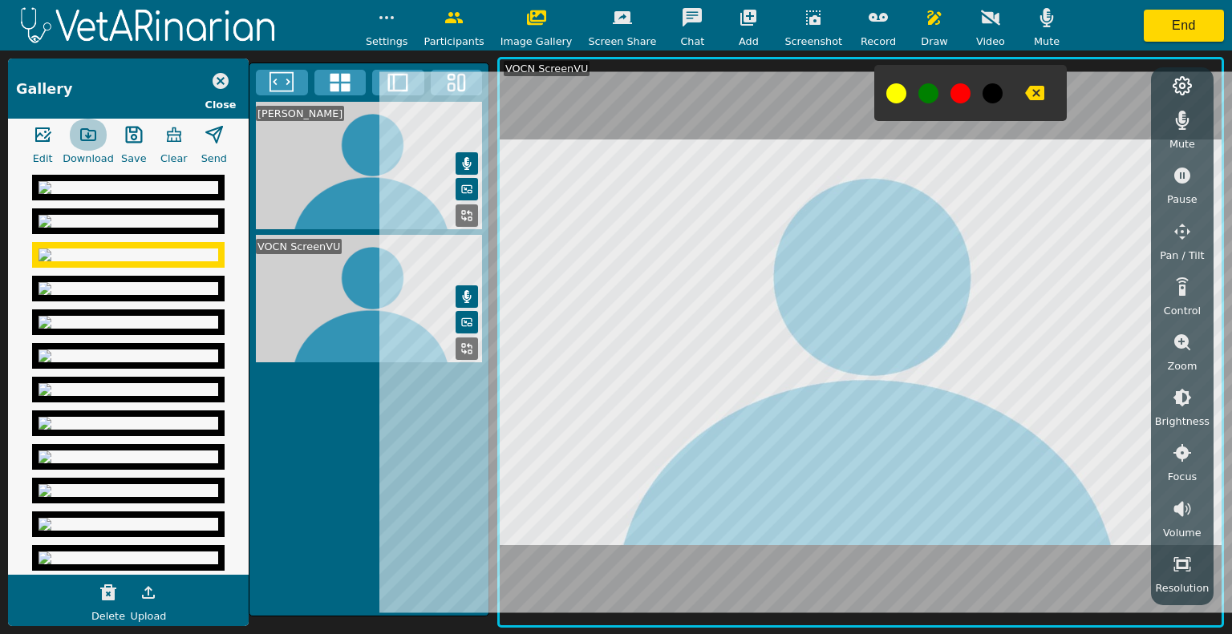
click at [83, 135] on icon "button" at bounding box center [88, 134] width 19 height 19
click at [163, 228] on img at bounding box center [128, 221] width 180 height 13
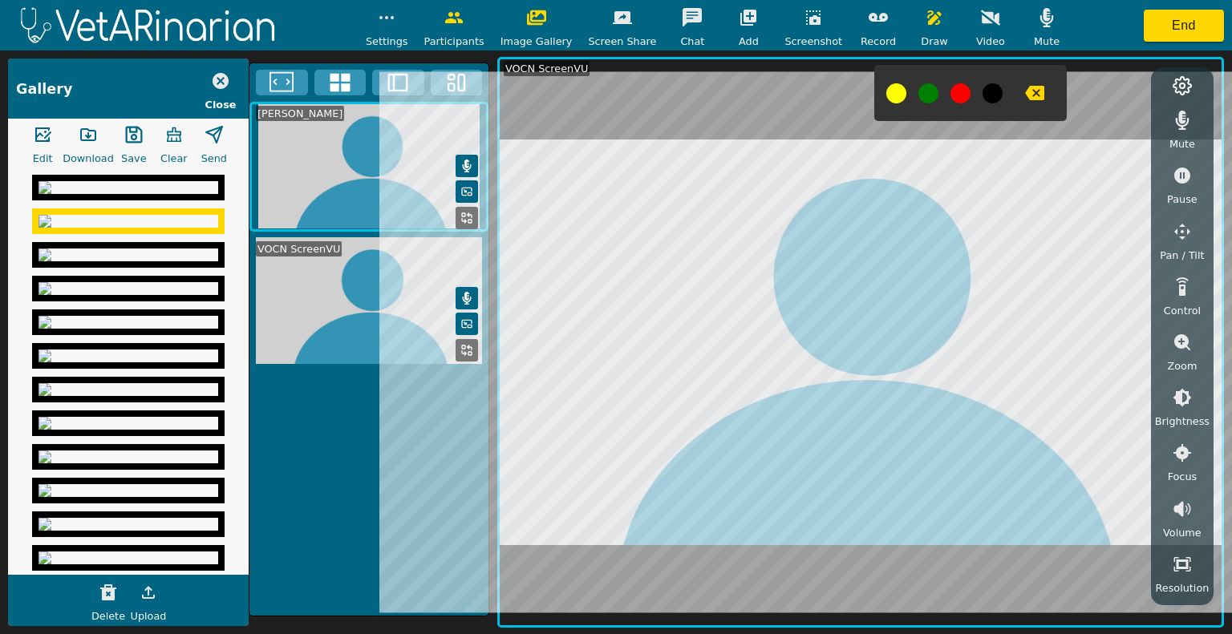
click at [124, 194] on img at bounding box center [128, 187] width 180 height 13
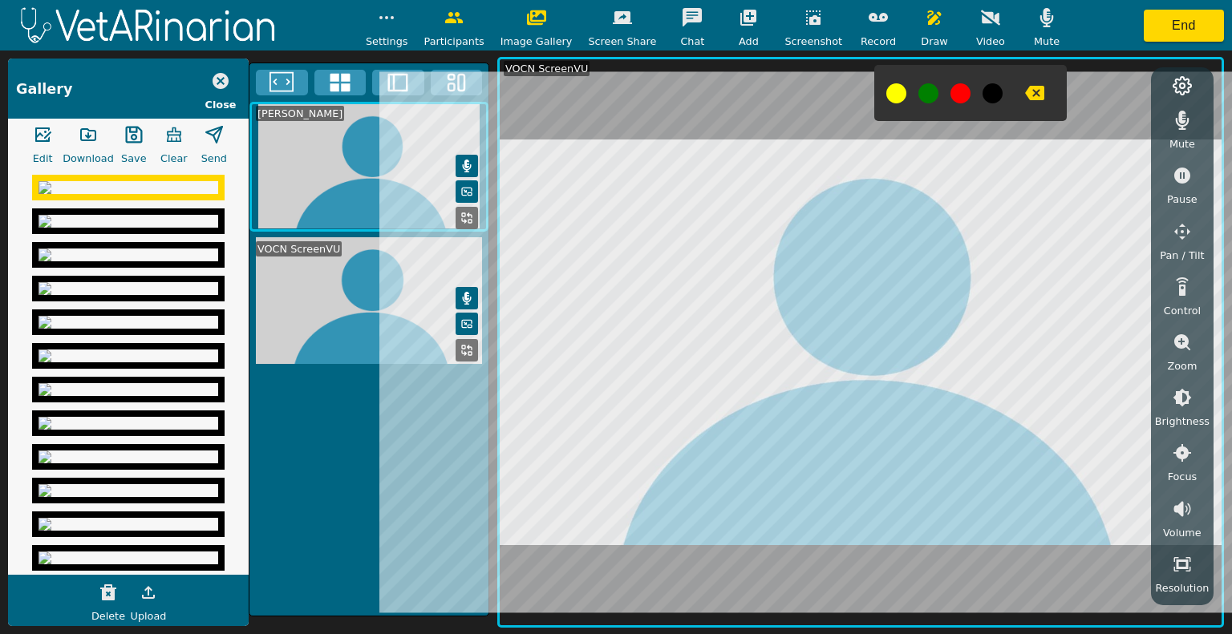
click at [81, 138] on icon "button" at bounding box center [88, 134] width 14 height 11
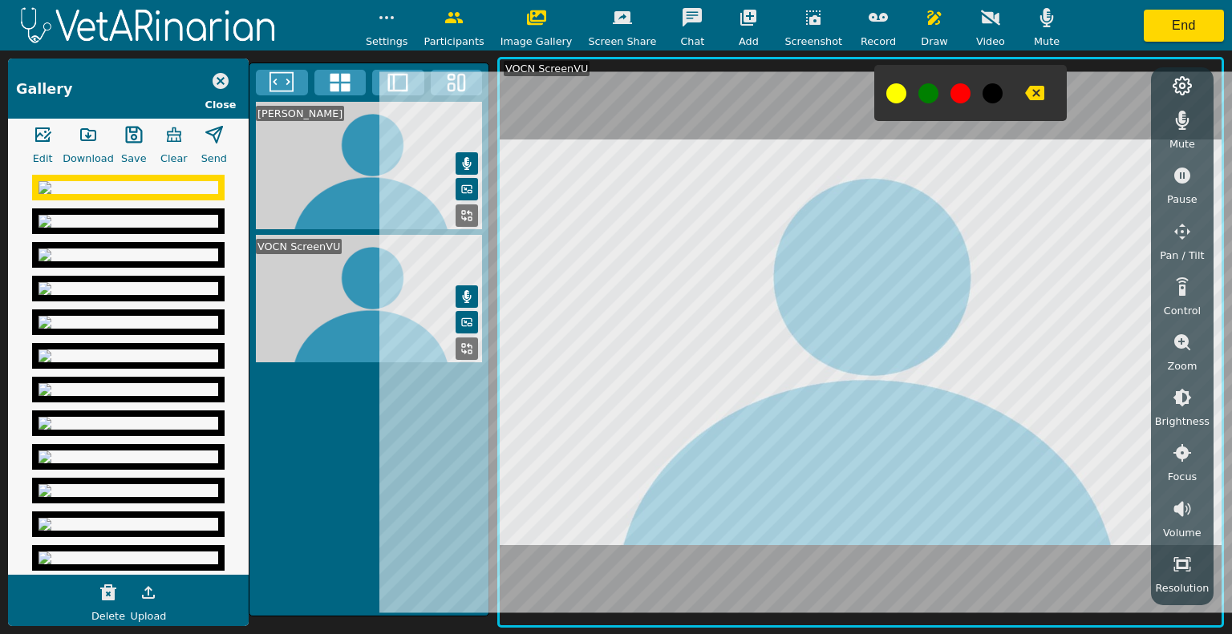
click at [90, 228] on img at bounding box center [128, 221] width 180 height 13
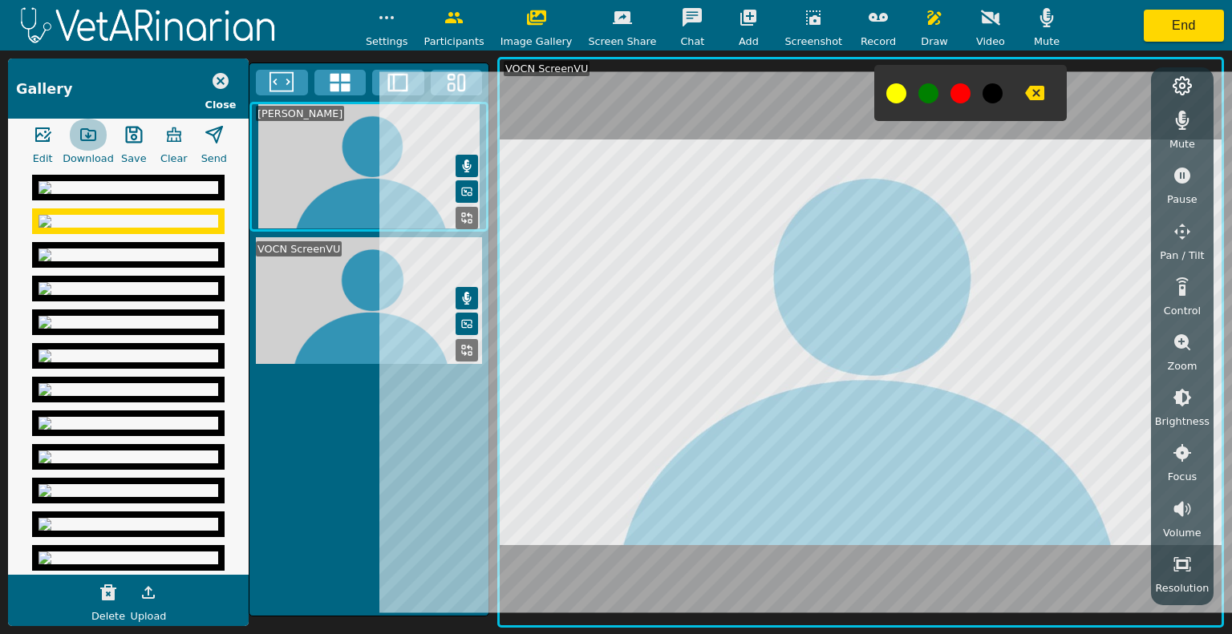
click at [94, 138] on icon "button" at bounding box center [88, 134] width 19 height 19
click at [93, 194] on img at bounding box center [128, 187] width 180 height 13
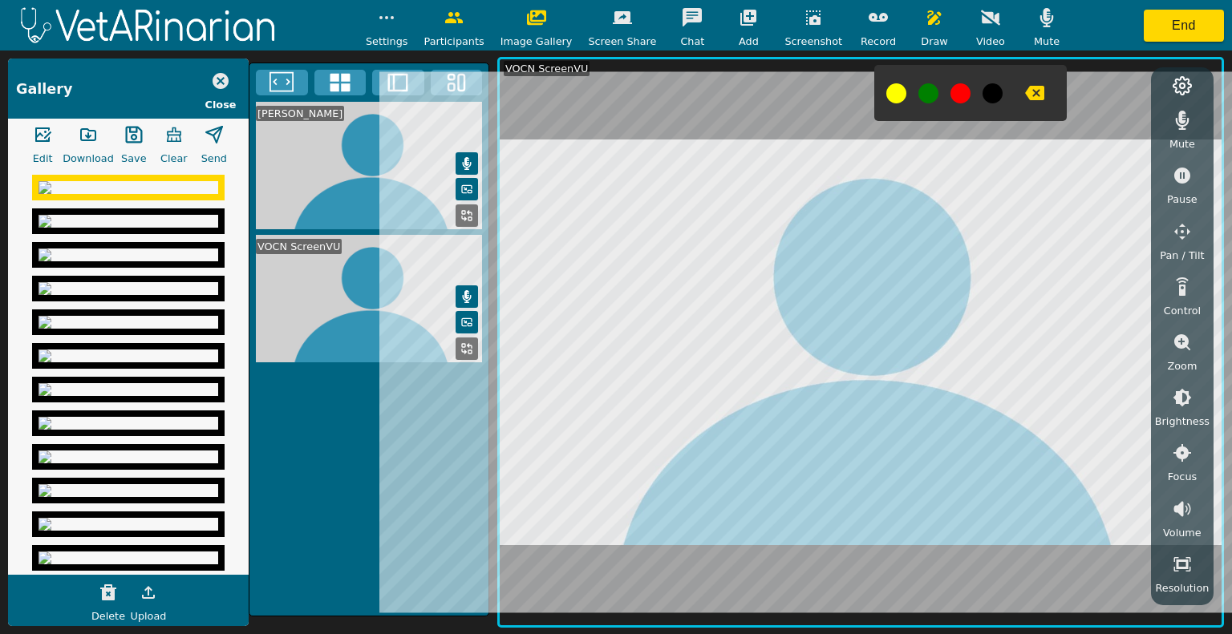
click at [105, 228] on img at bounding box center [128, 221] width 180 height 13
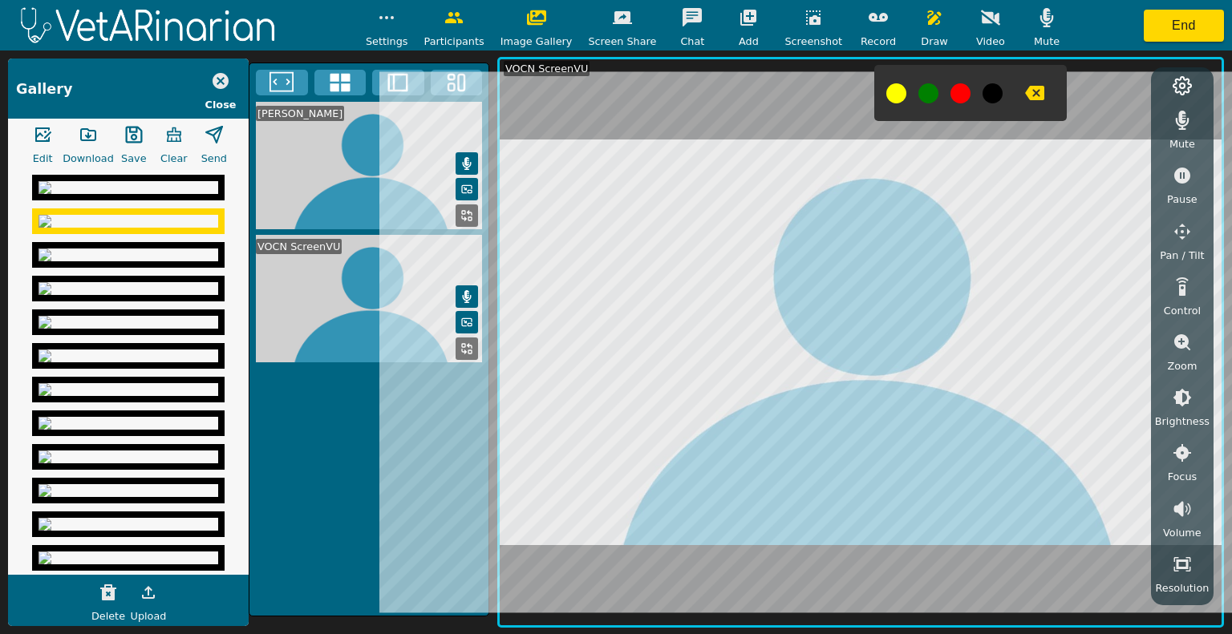
click at [83, 125] on icon "button" at bounding box center [88, 134] width 19 height 19
drag, startPoint x: 248, startPoint y: 234, endPoint x: 253, endPoint y: 326, distance: 91.6
click at [253, 326] on div "[PERSON_NAME] VOCN ScreenVU" at bounding box center [369, 340] width 241 height 554
click at [914, 18] on button "button" at bounding box center [934, 18] width 40 height 32
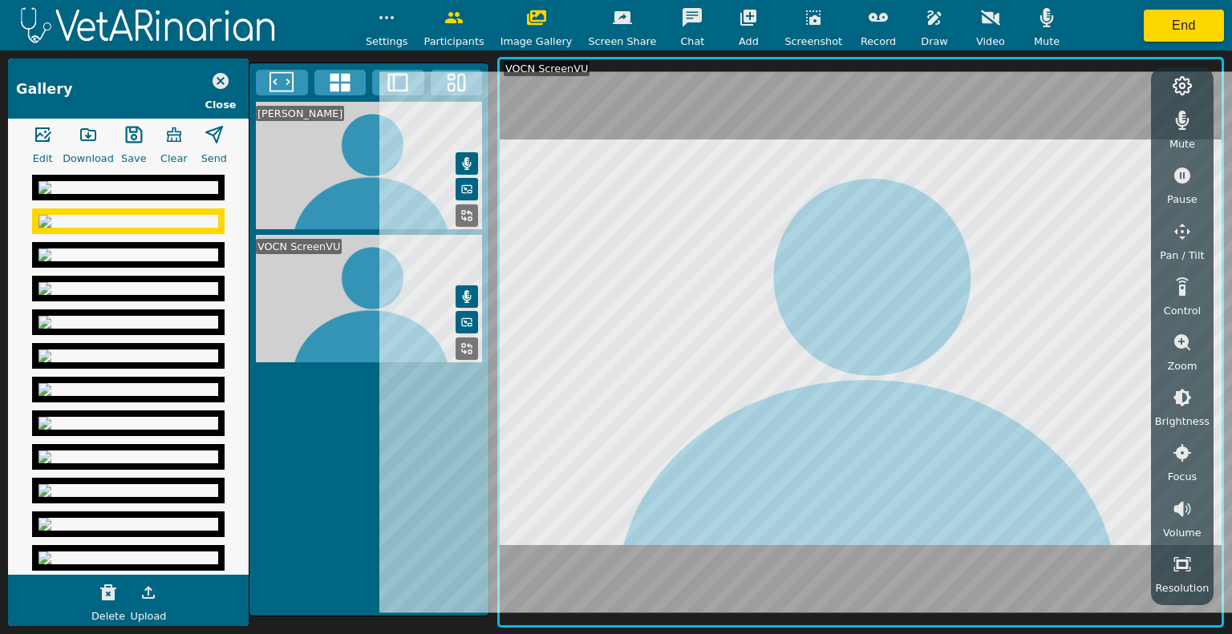
click at [914, 18] on button "button" at bounding box center [934, 18] width 40 height 32
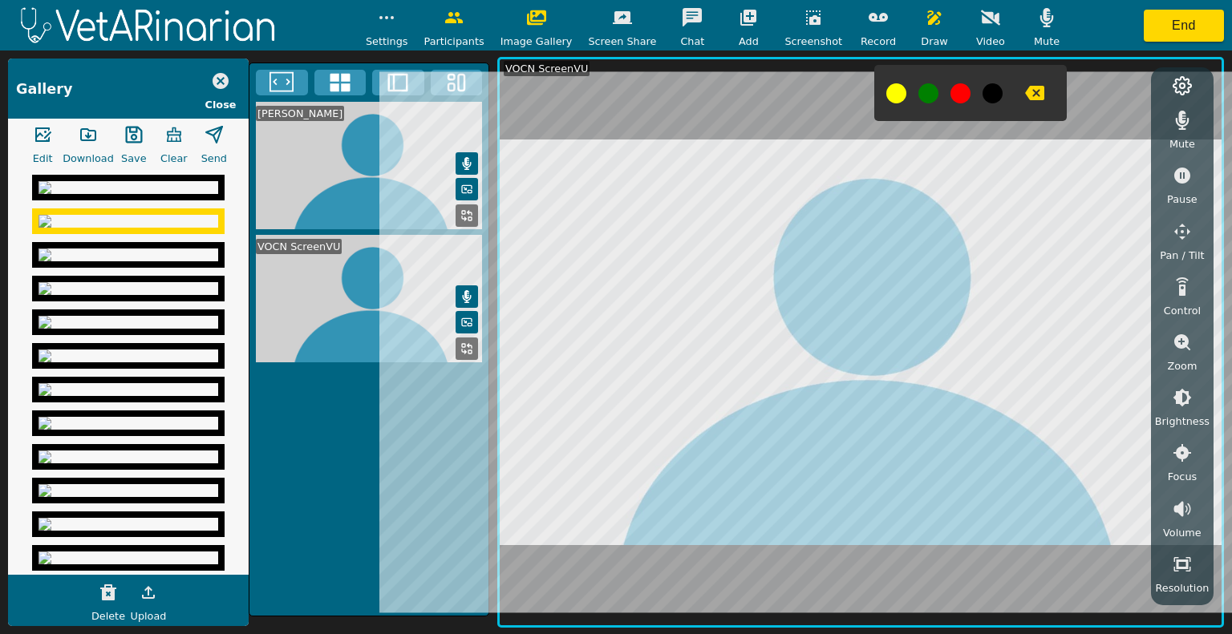
click at [1015, 103] on button "button" at bounding box center [1035, 93] width 40 height 32
click at [806, 19] on icon "button" at bounding box center [813, 17] width 14 height 14
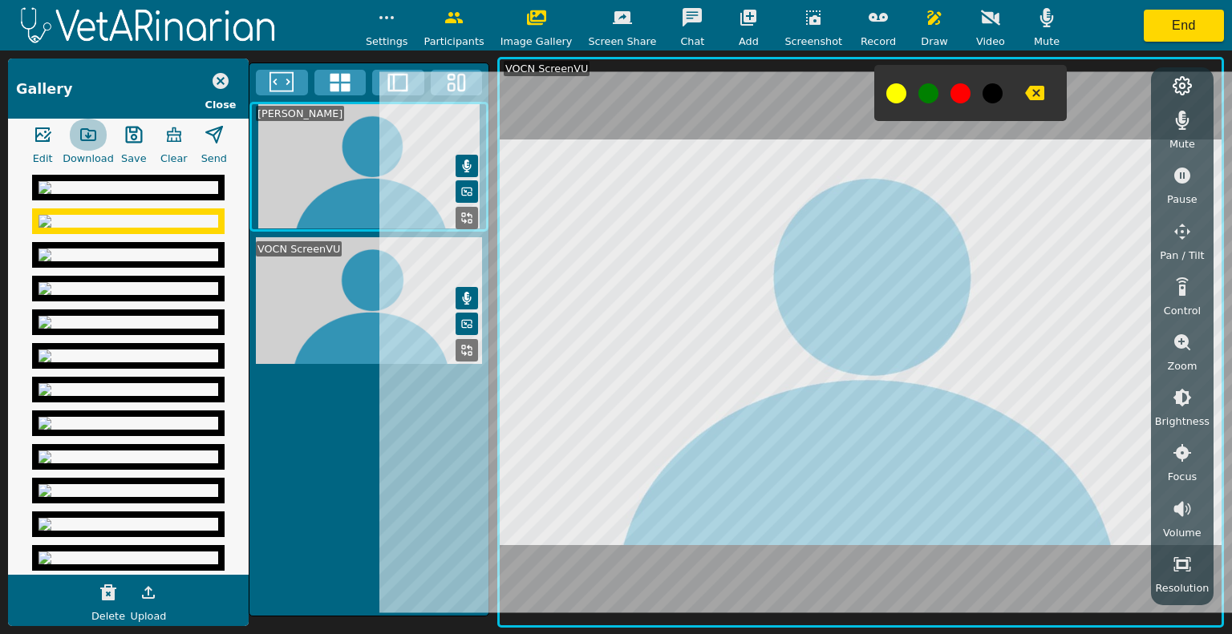
click at [90, 136] on icon "button" at bounding box center [88, 134] width 14 height 11
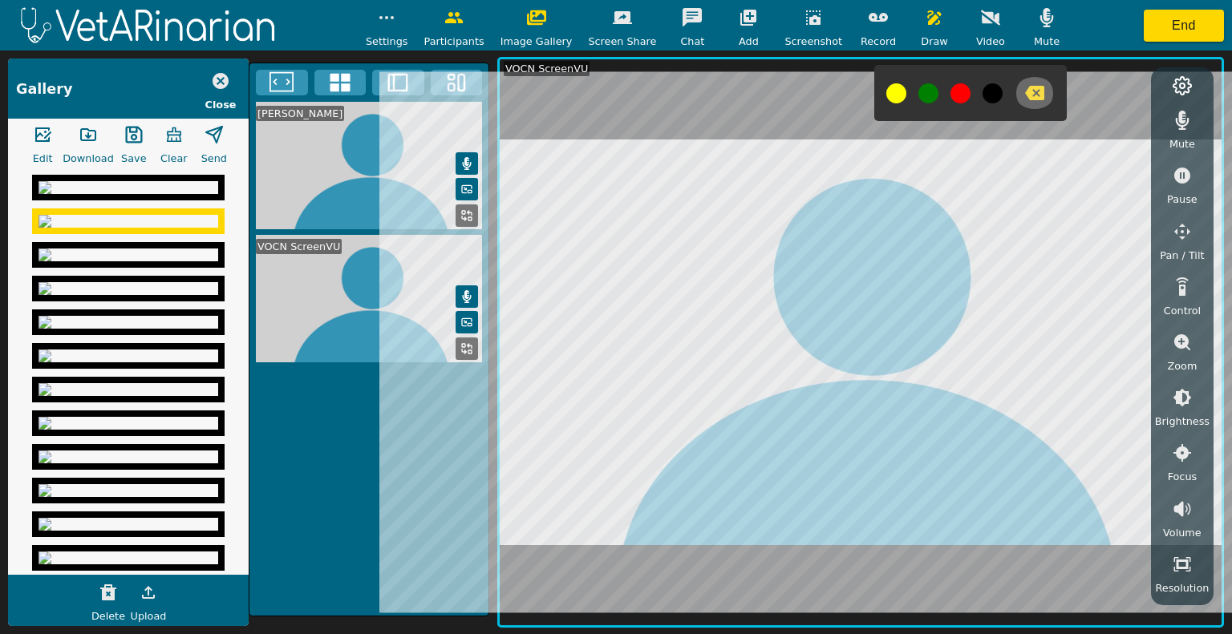
click at [1025, 95] on icon "button" at bounding box center [1034, 92] width 19 height 19
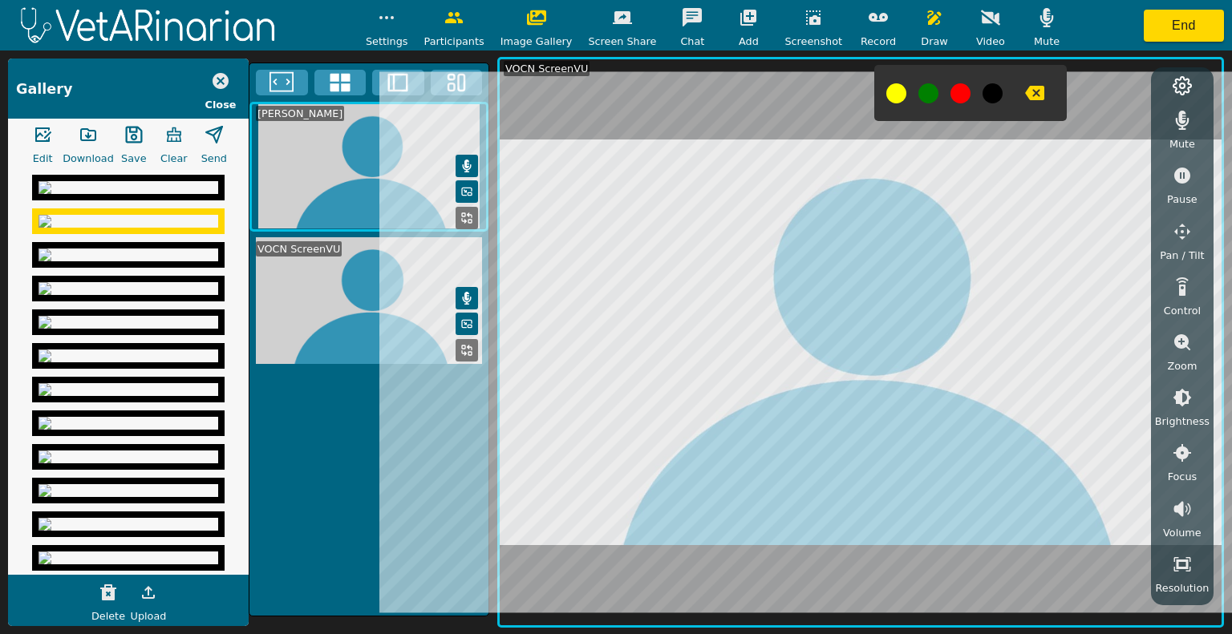
click at [1025, 89] on icon "button" at bounding box center [1034, 93] width 19 height 14
click at [804, 14] on icon "button" at bounding box center [813, 17] width 19 height 19
click at [1025, 91] on icon "button" at bounding box center [1034, 93] width 19 height 14
click at [82, 194] on img at bounding box center [128, 187] width 180 height 13
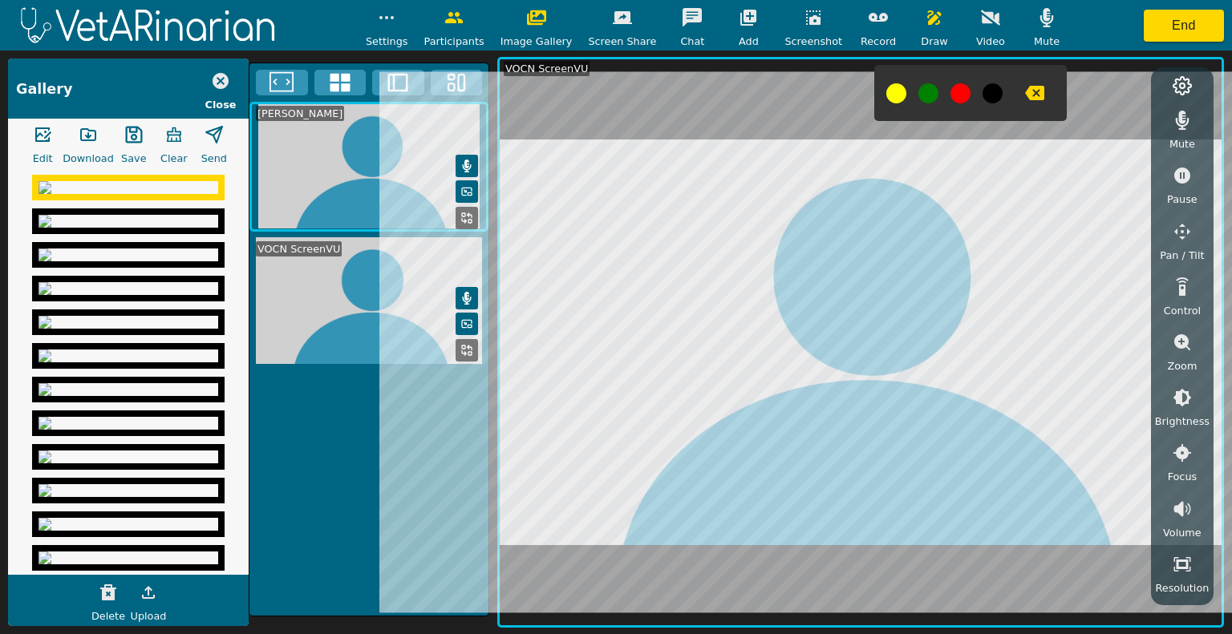
click at [90, 124] on button "button" at bounding box center [88, 135] width 40 height 32
click at [804, 19] on icon "button" at bounding box center [813, 17] width 19 height 19
click at [806, 24] on icon "button" at bounding box center [813, 17] width 14 height 14
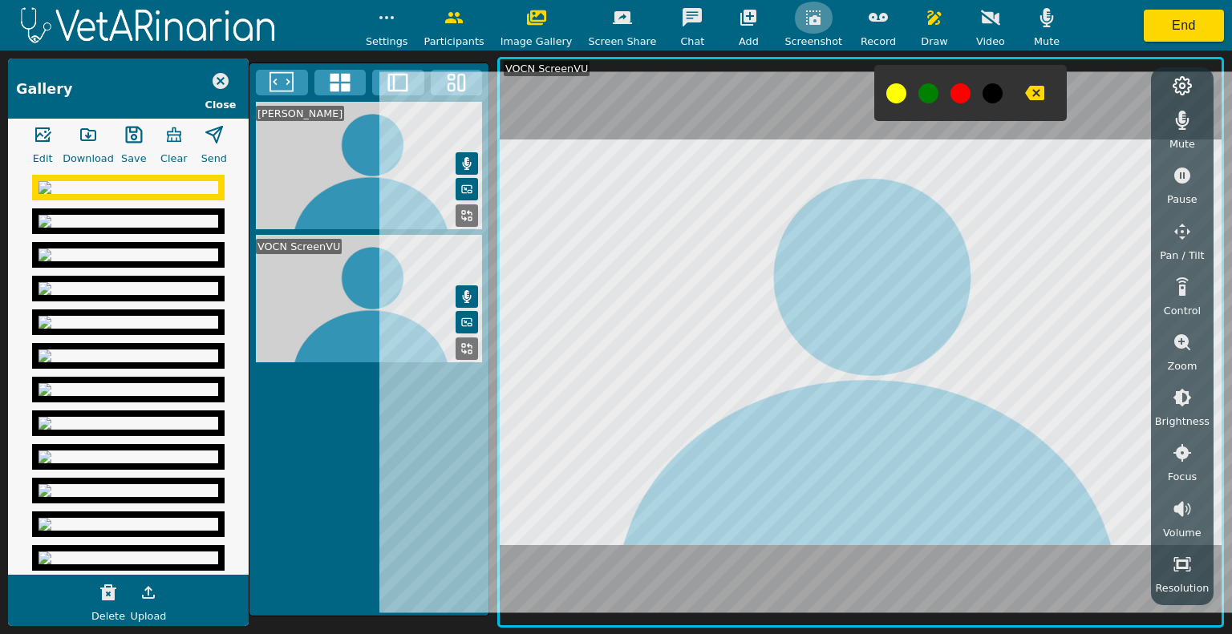
click at [810, 26] on button "button" at bounding box center [813, 18] width 40 height 32
click at [806, 15] on icon "button" at bounding box center [813, 17] width 14 height 14
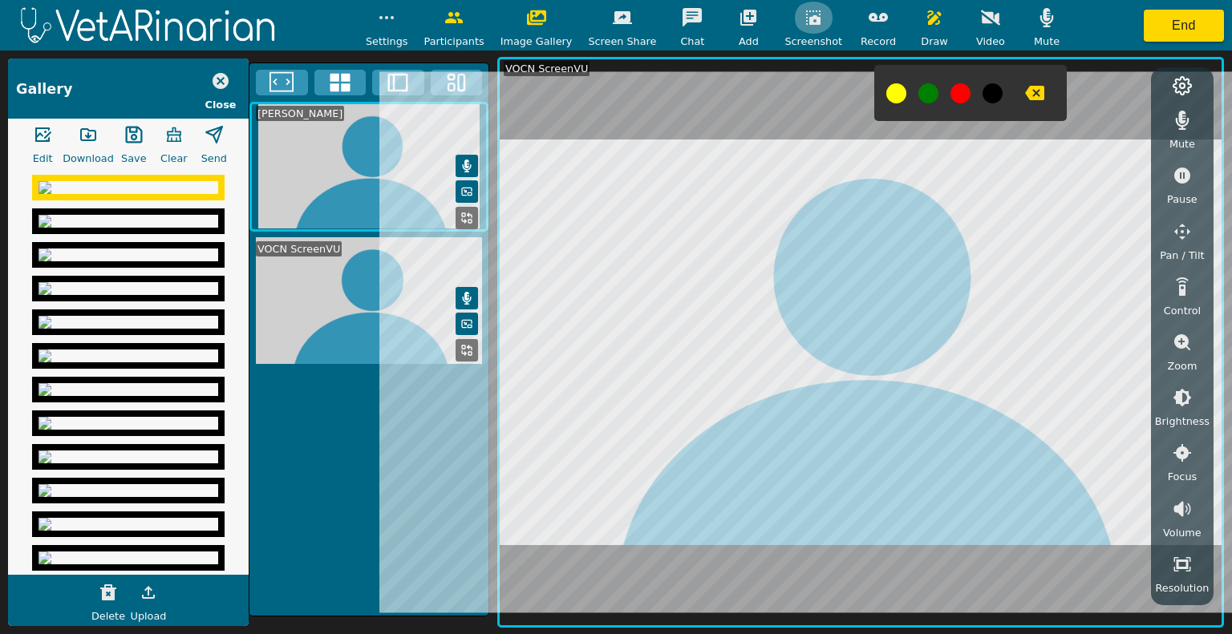
click at [806, 15] on icon "button" at bounding box center [813, 17] width 14 height 14
click at [88, 140] on icon "button" at bounding box center [88, 134] width 14 height 11
click at [151, 261] on img at bounding box center [128, 255] width 180 height 13
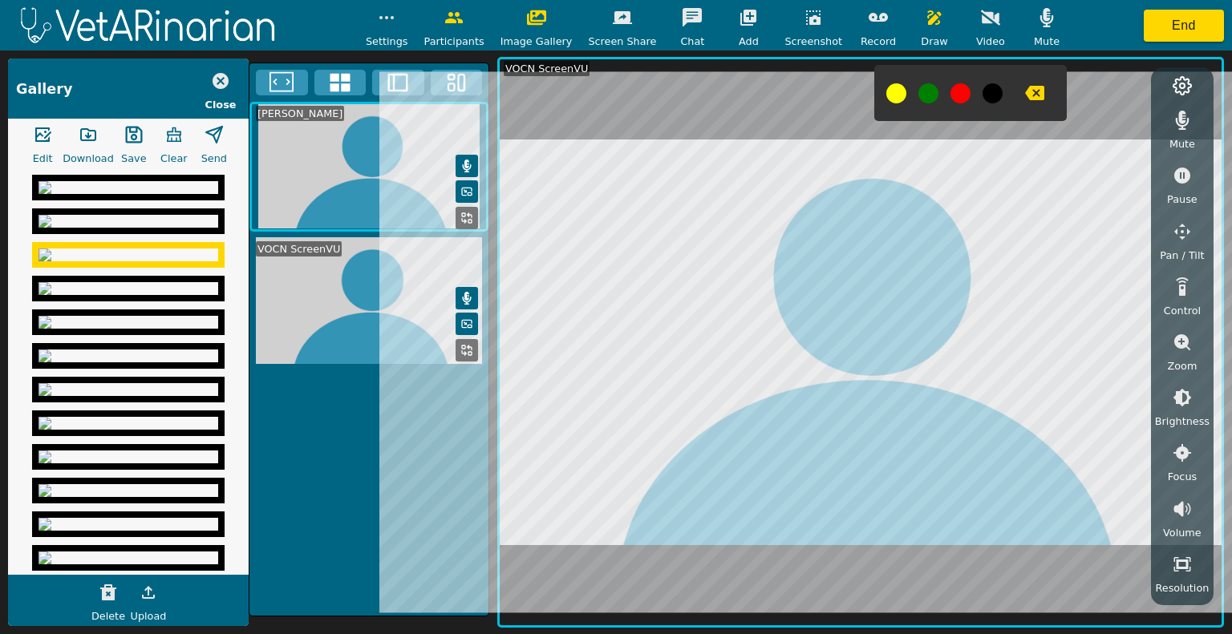
click at [91, 133] on icon "button" at bounding box center [88, 134] width 19 height 19
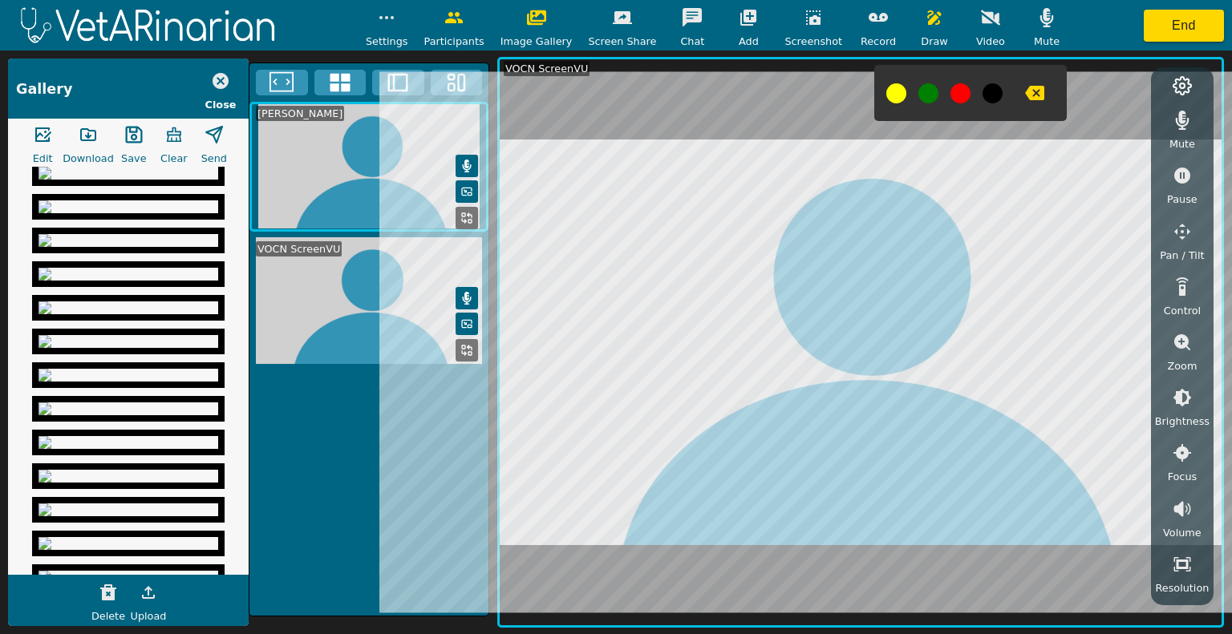
scroll to position [225, 0]
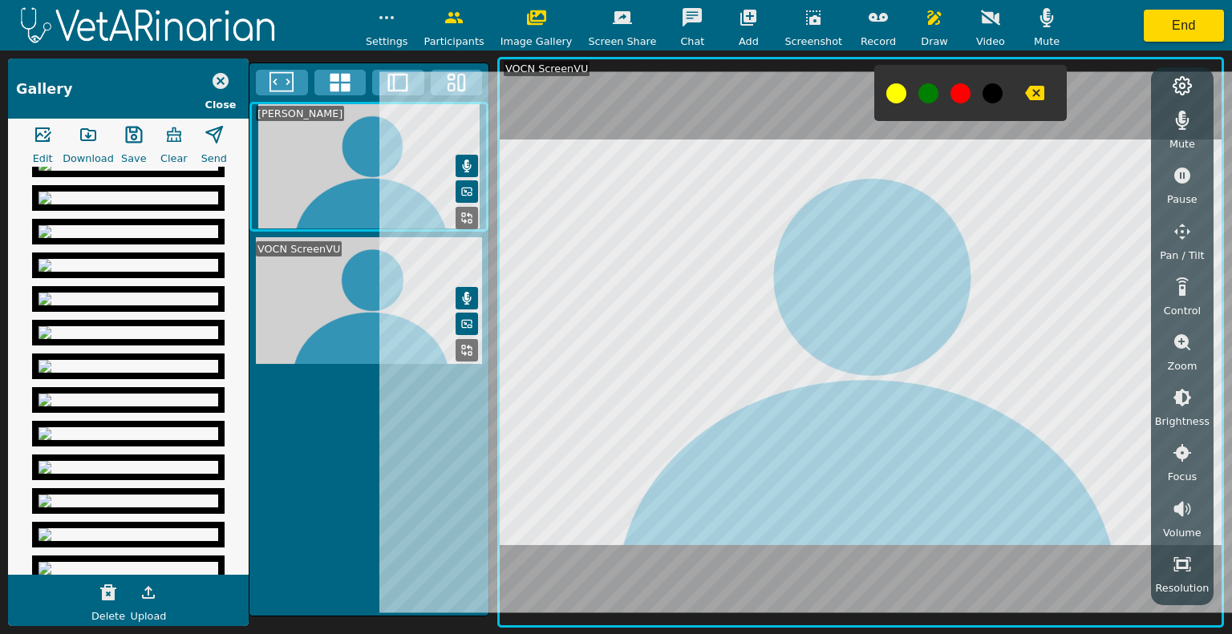
click at [165, 70] on img at bounding box center [128, 63] width 180 height 13
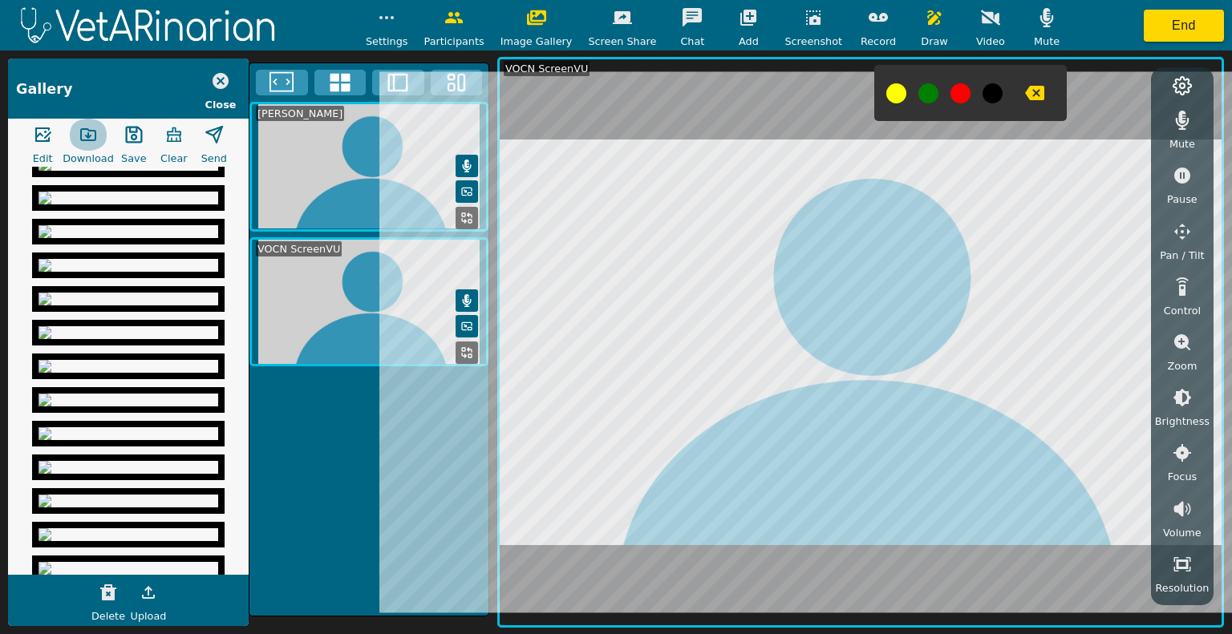
click at [97, 134] on icon "button" at bounding box center [88, 134] width 19 height 19
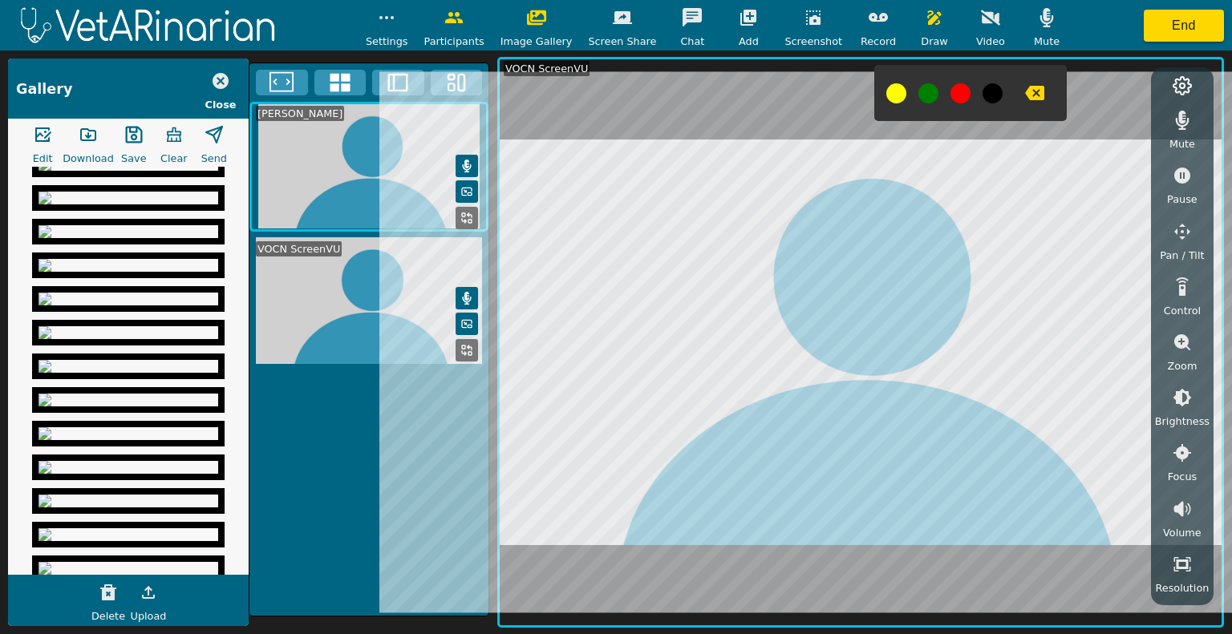
click at [104, 103] on img at bounding box center [128, 97] width 180 height 13
click at [83, 140] on icon "button" at bounding box center [88, 134] width 19 height 19
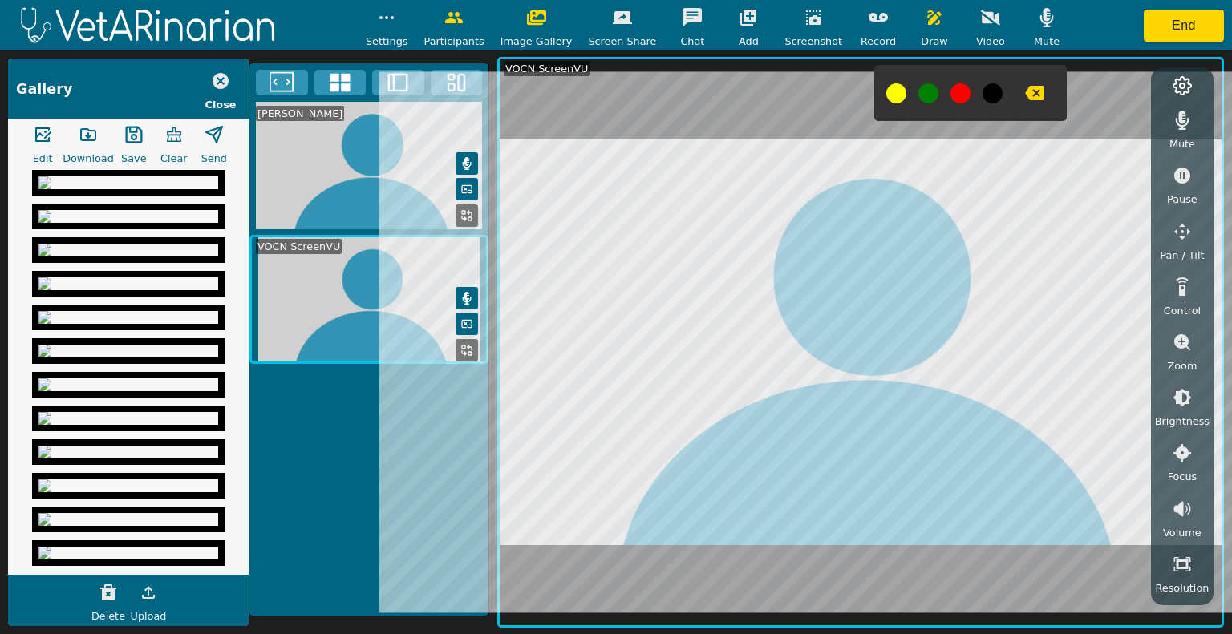
scroll to position [506, 0]
click at [103, 21] on img at bounding box center [128, 14] width 180 height 13
click at [81, 132] on icon "button" at bounding box center [88, 134] width 14 height 11
click at [95, 55] on img at bounding box center [128, 48] width 180 height 13
click at [95, 140] on icon "button" at bounding box center [88, 134] width 14 height 11
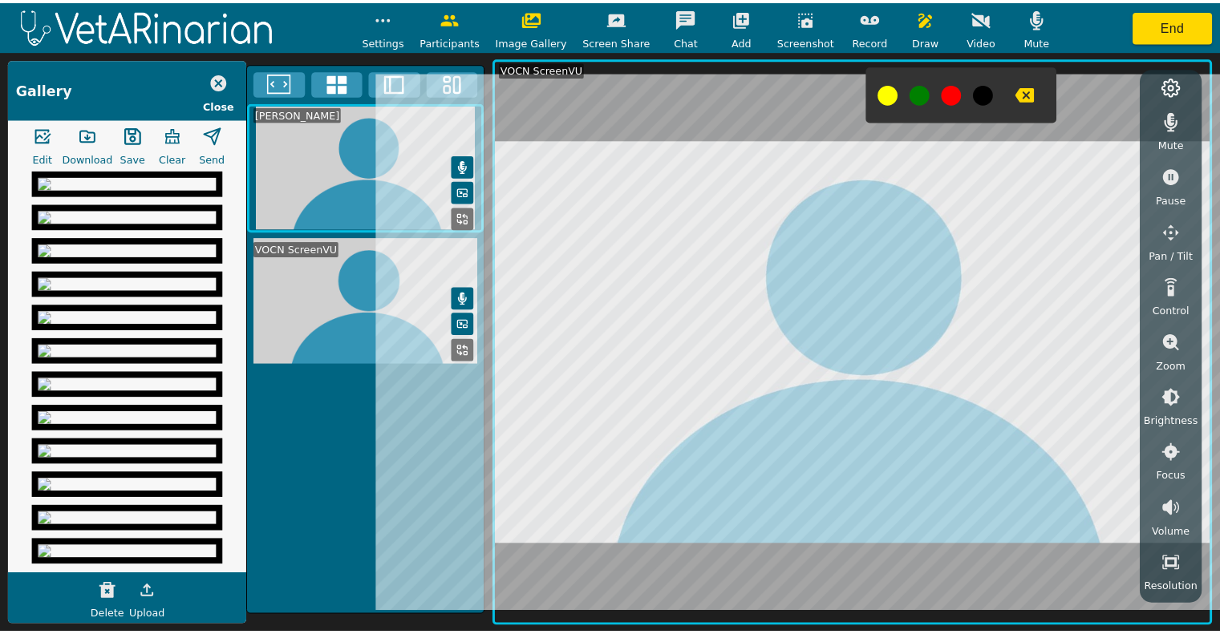
scroll to position [881, 0]
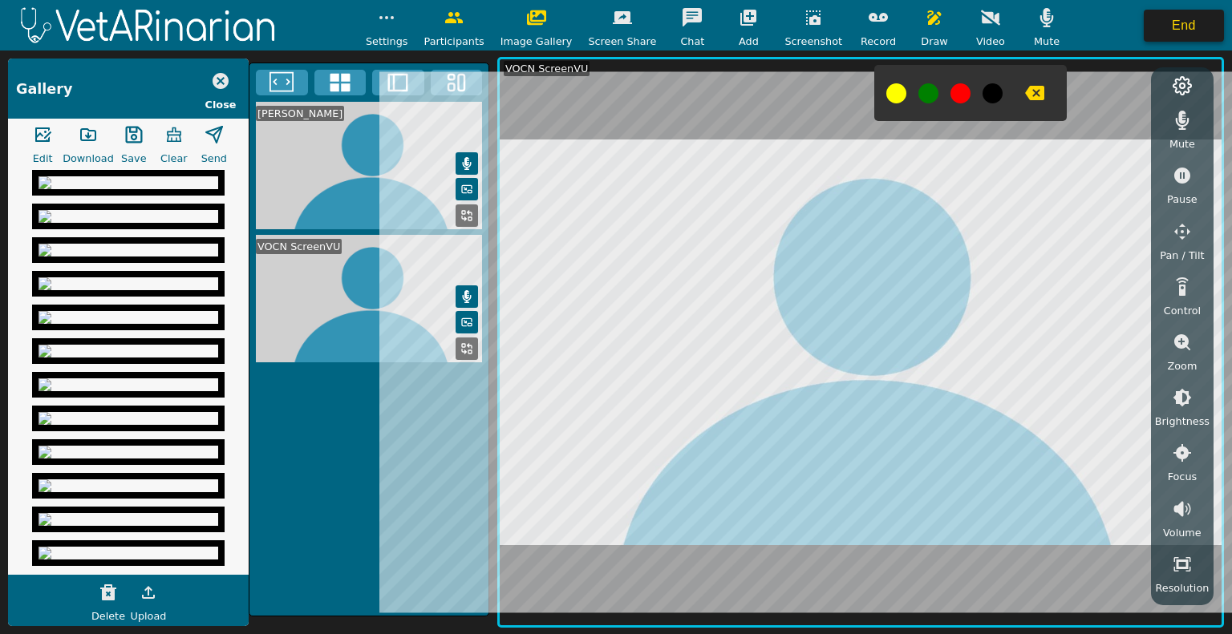
click at [1152, 25] on button "End" at bounding box center [1184, 26] width 80 height 32
